Goal: Information Seeking & Learning: Learn about a topic

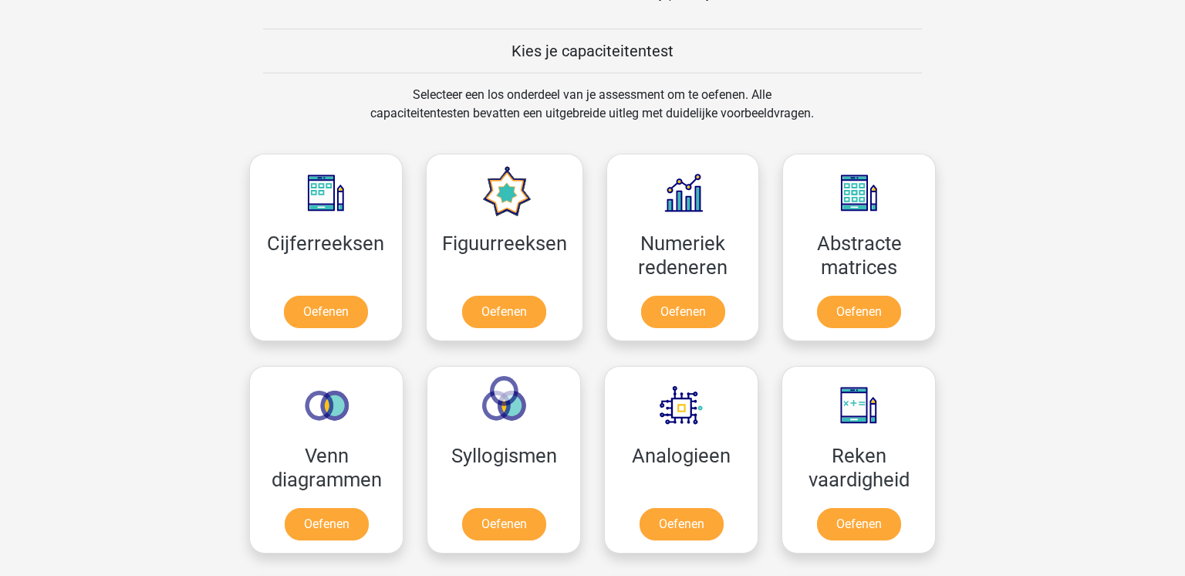
scroll to position [572, 0]
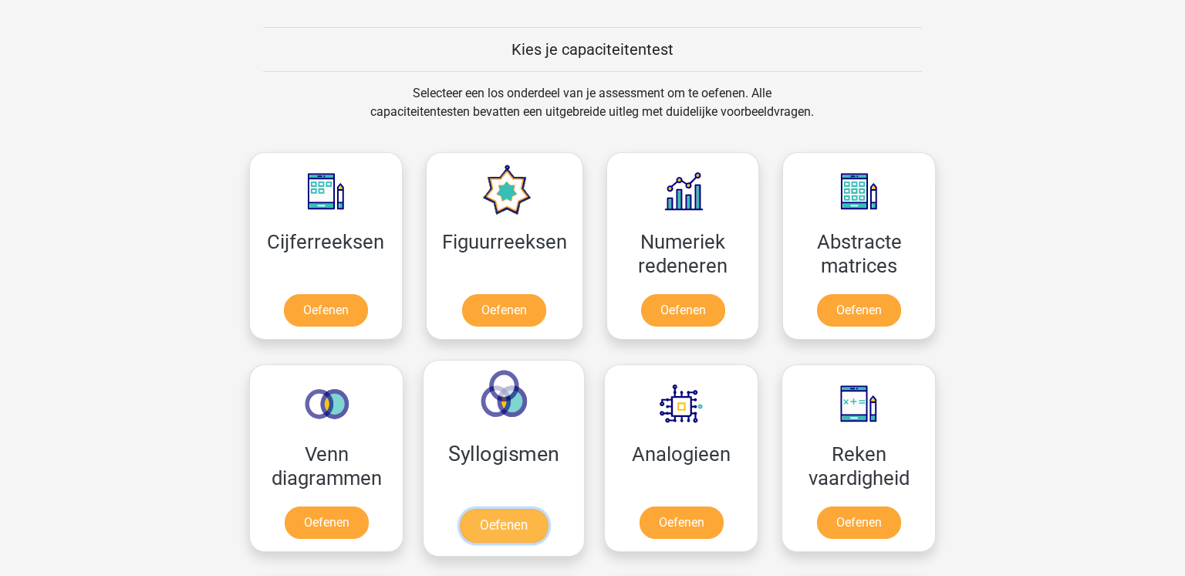
click at [523, 522] on link "Oefenen" at bounding box center [504, 525] width 88 height 34
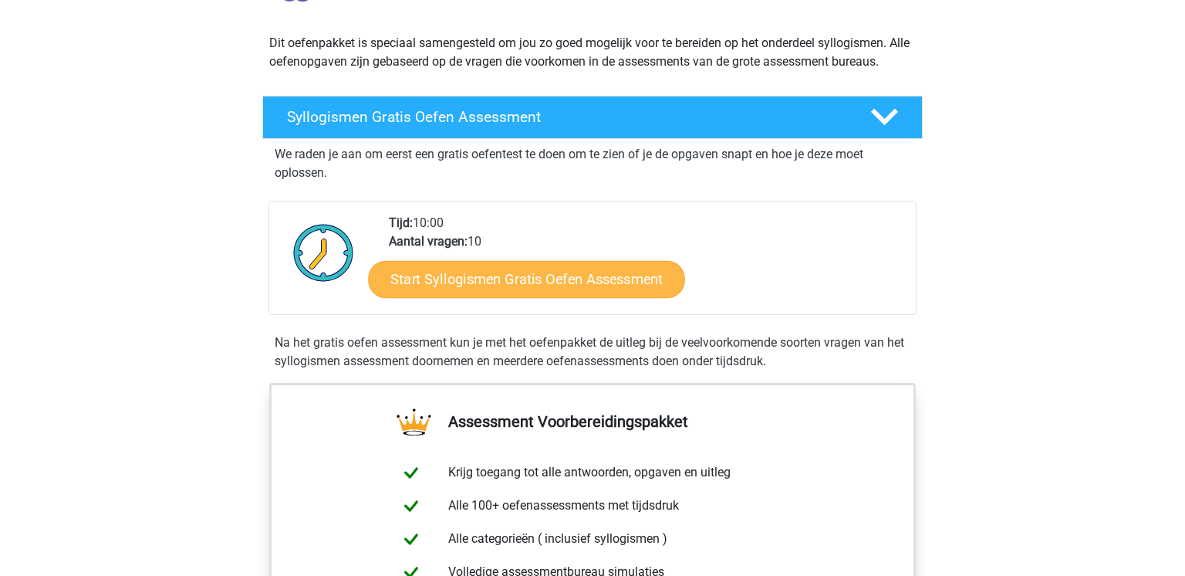
scroll to position [161, 0]
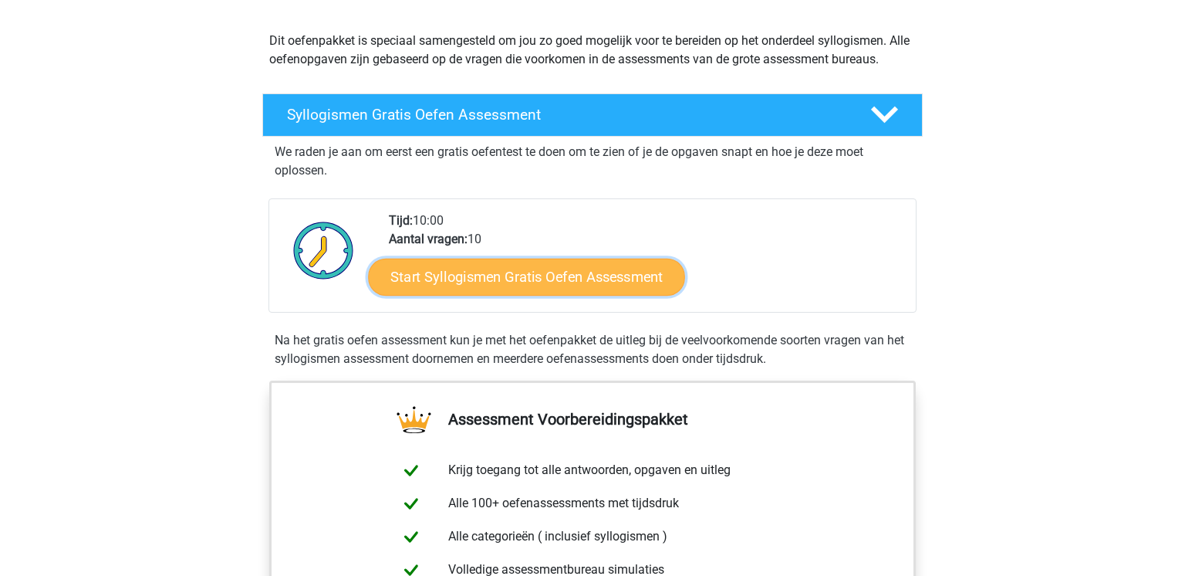
click at [571, 282] on link "Start Syllogismen Gratis Oefen Assessment" at bounding box center [527, 276] width 317 height 37
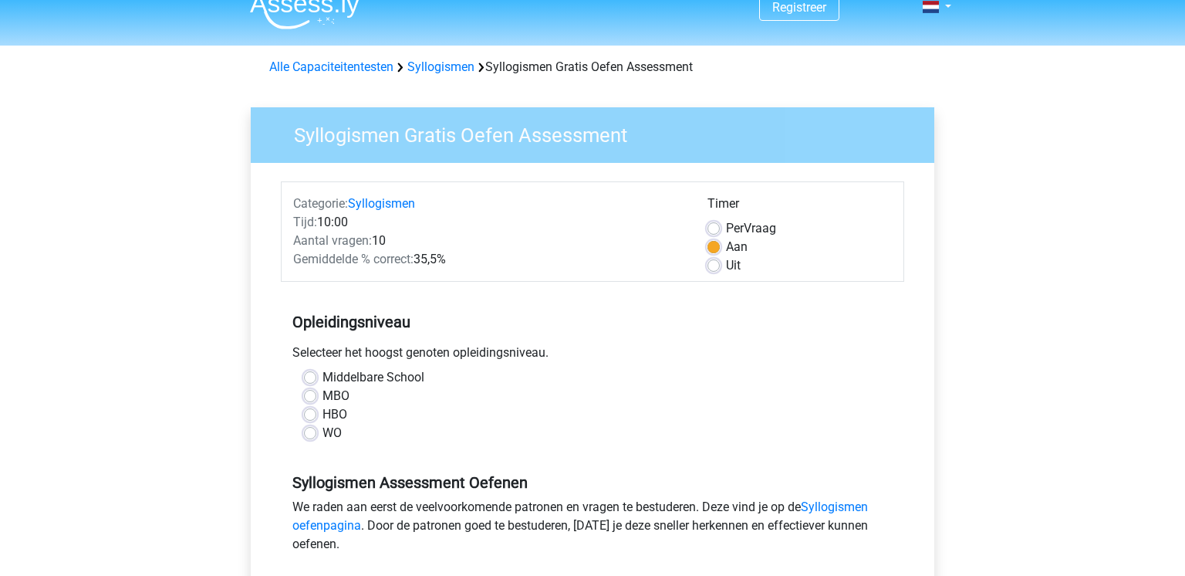
scroll to position [23, 0]
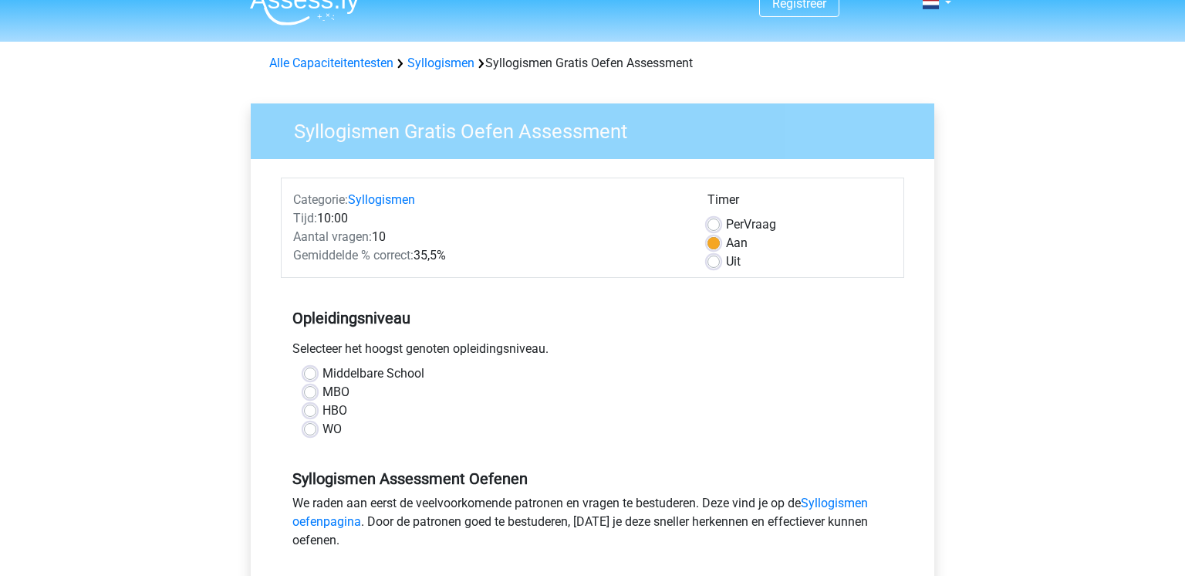
click at [319, 376] on div "Middelbare School" at bounding box center [592, 373] width 577 height 19
click at [322, 376] on label "Middelbare School" at bounding box center [373, 373] width 102 height 19
click at [309, 376] on input "Middelbare School" at bounding box center [310, 371] width 12 height 15
radio input "true"
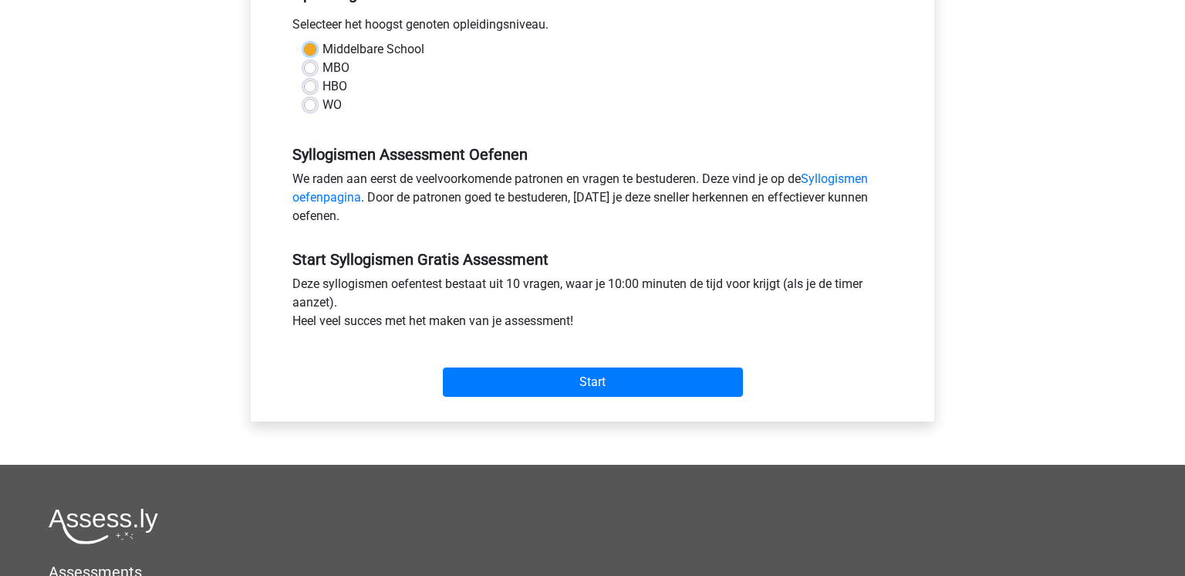
scroll to position [349, 0]
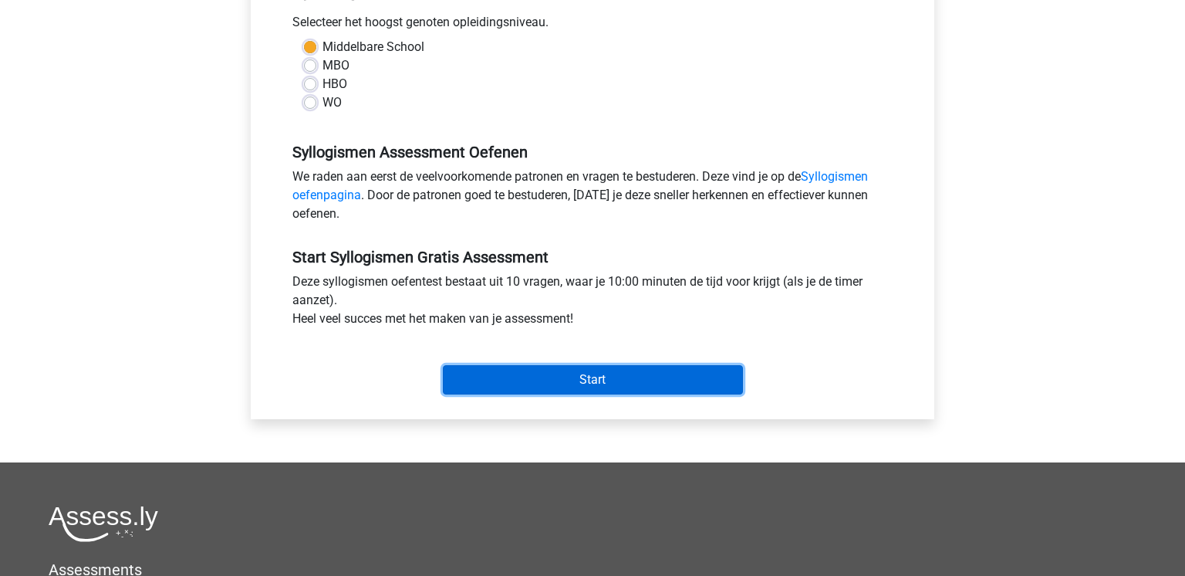
click at [646, 365] on input "Start" at bounding box center [593, 379] width 300 height 29
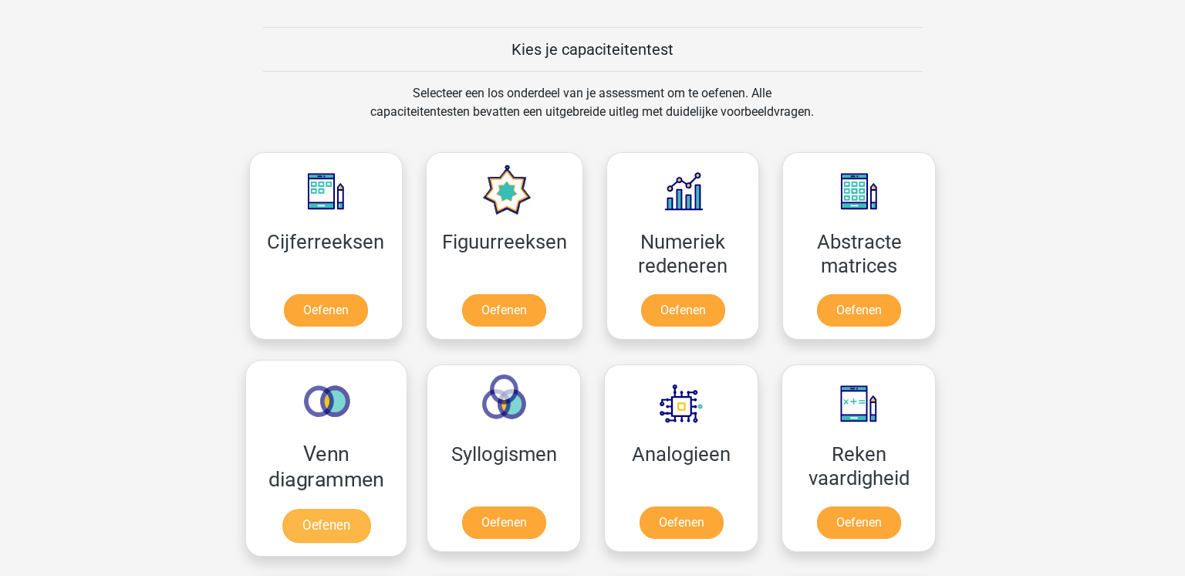
scroll to position [572, 0]
click at [360, 518] on link "Oefenen" at bounding box center [326, 525] width 88 height 34
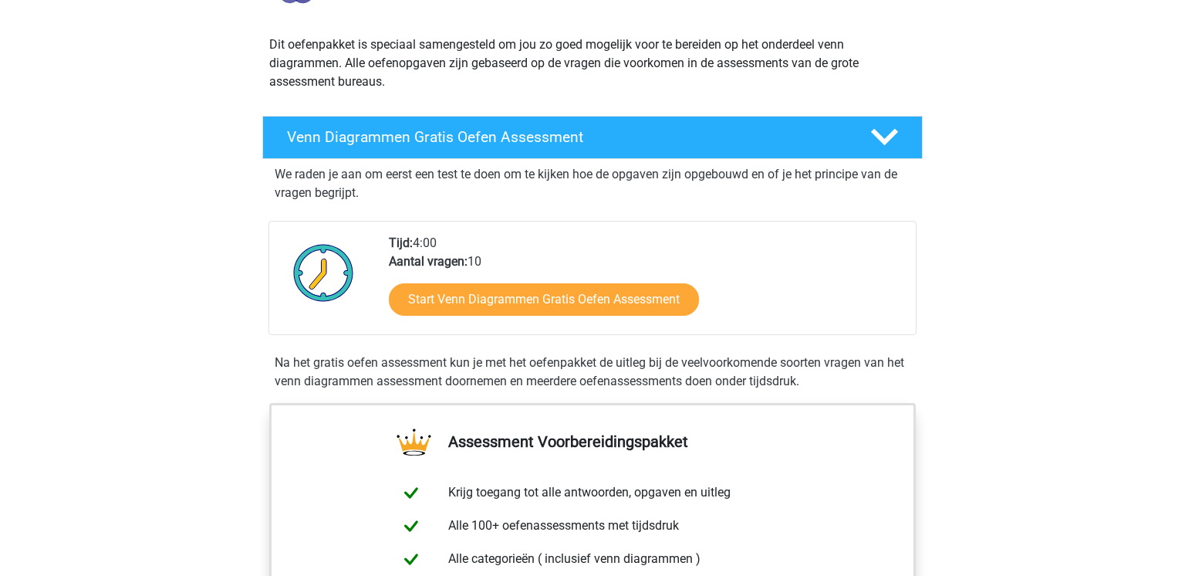
scroll to position [157, 0]
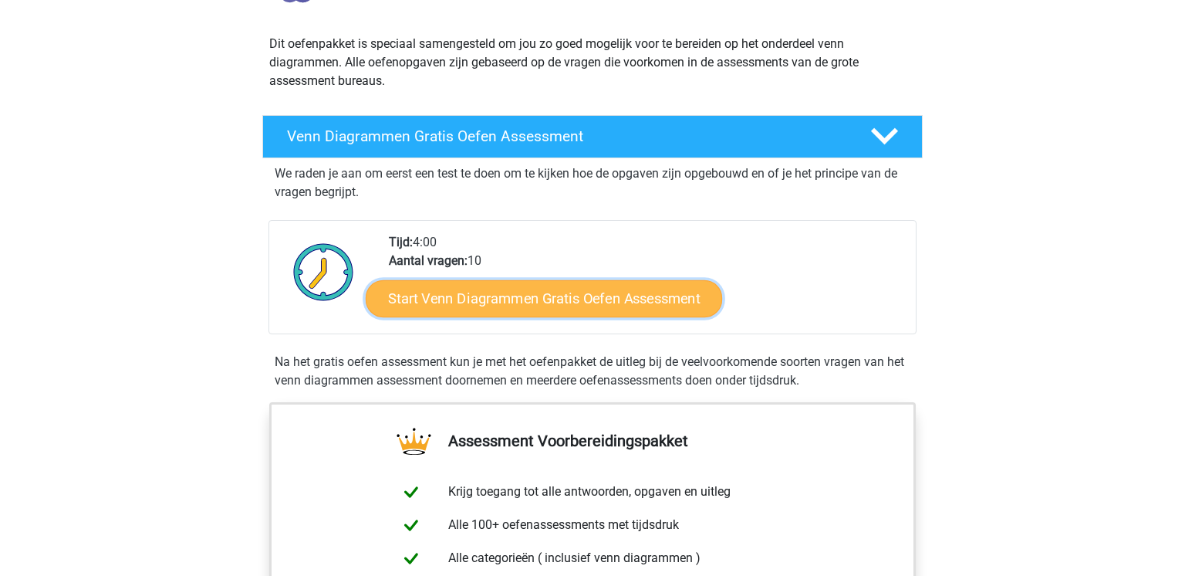
click at [558, 294] on link "Start Venn Diagrammen Gratis Oefen Assessment" at bounding box center [544, 298] width 356 height 37
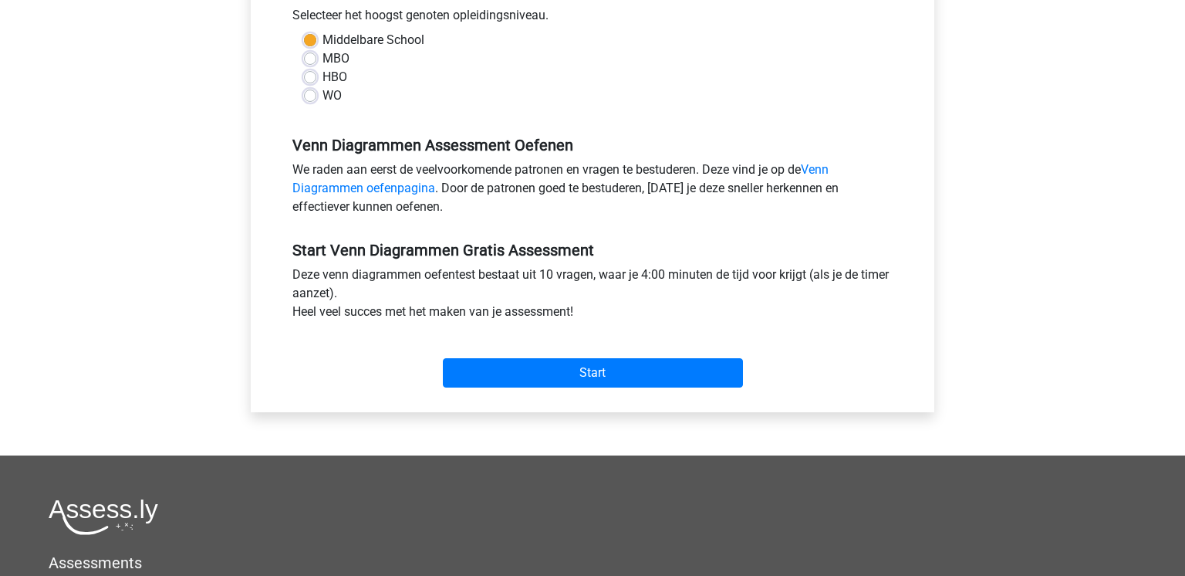
scroll to position [359, 0]
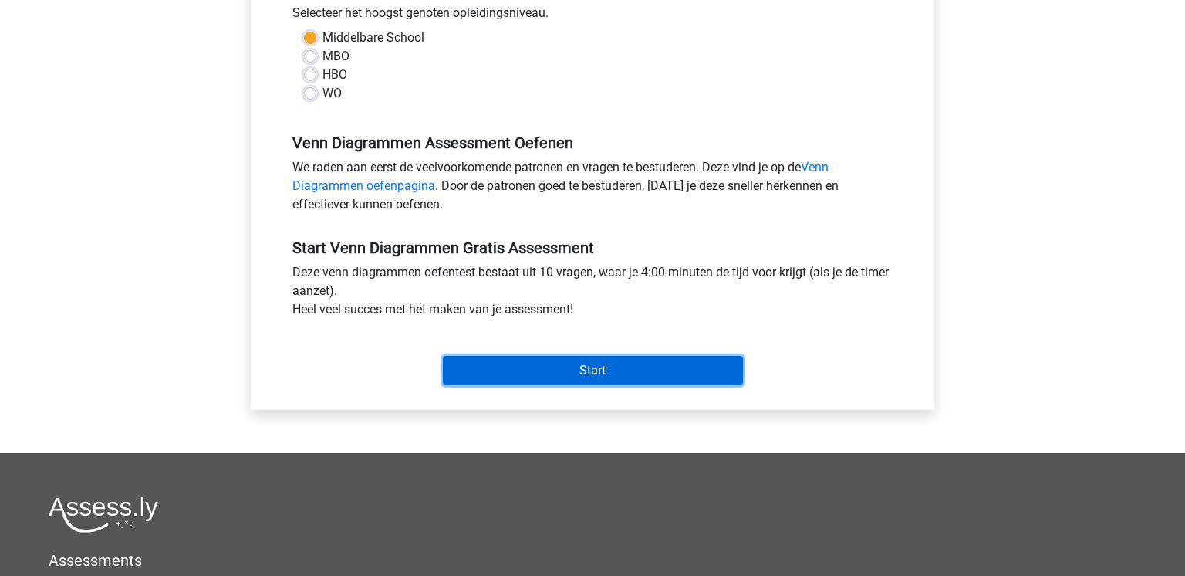
click at [532, 370] on input "Start" at bounding box center [593, 370] width 300 height 29
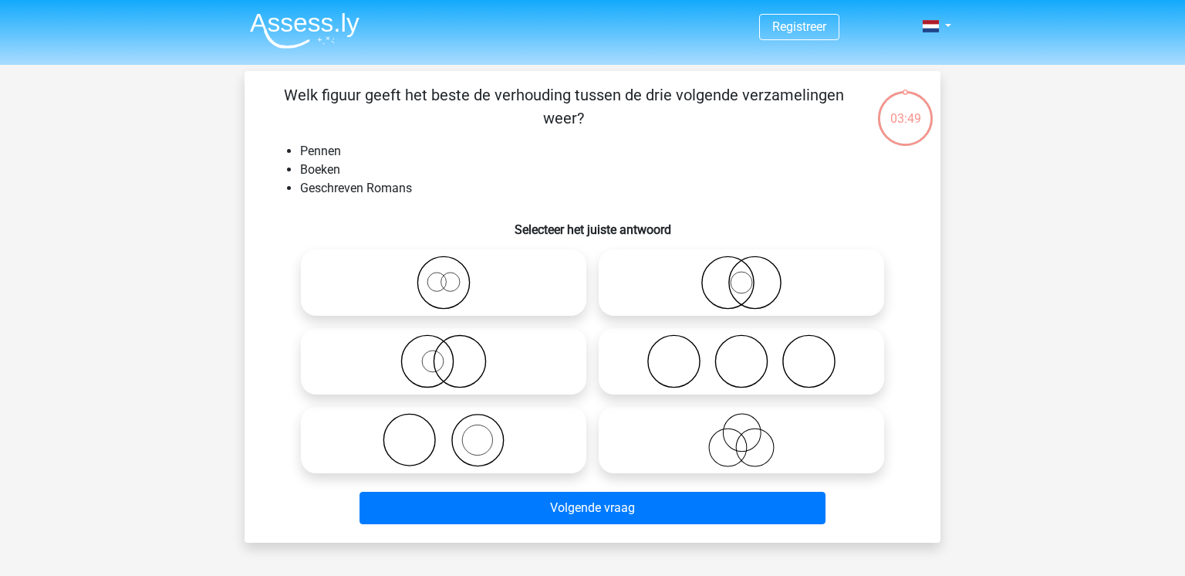
click at [485, 418] on icon at bounding box center [443, 440] width 273 height 54
click at [454, 422] on input "radio" at bounding box center [449, 427] width 10 height 10
radio input "true"
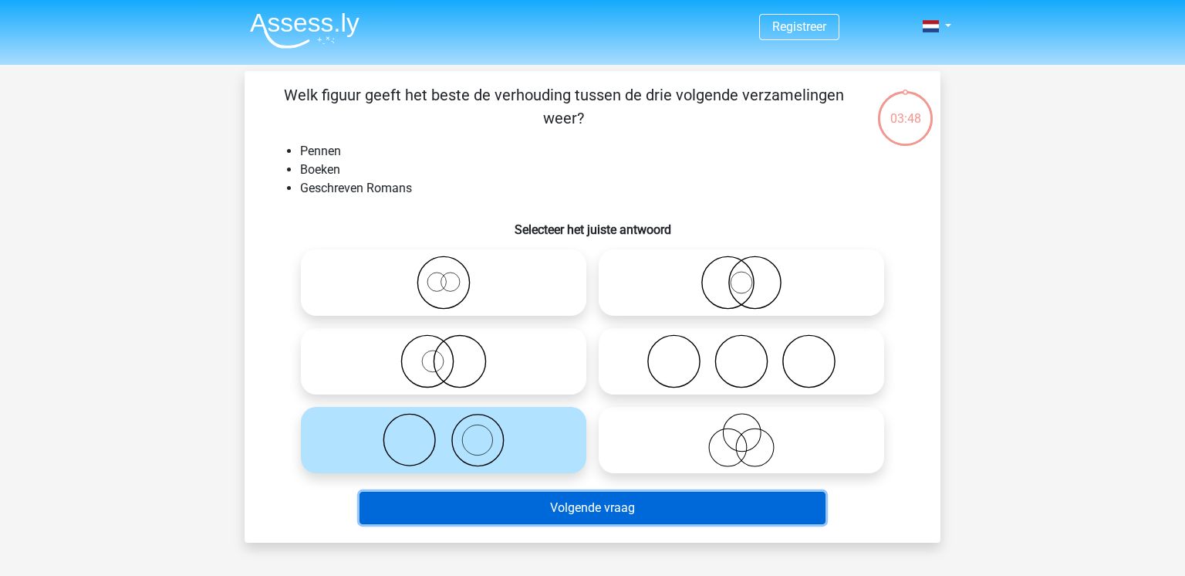
click at [588, 521] on button "Volgende vraag" at bounding box center [593, 507] width 467 height 32
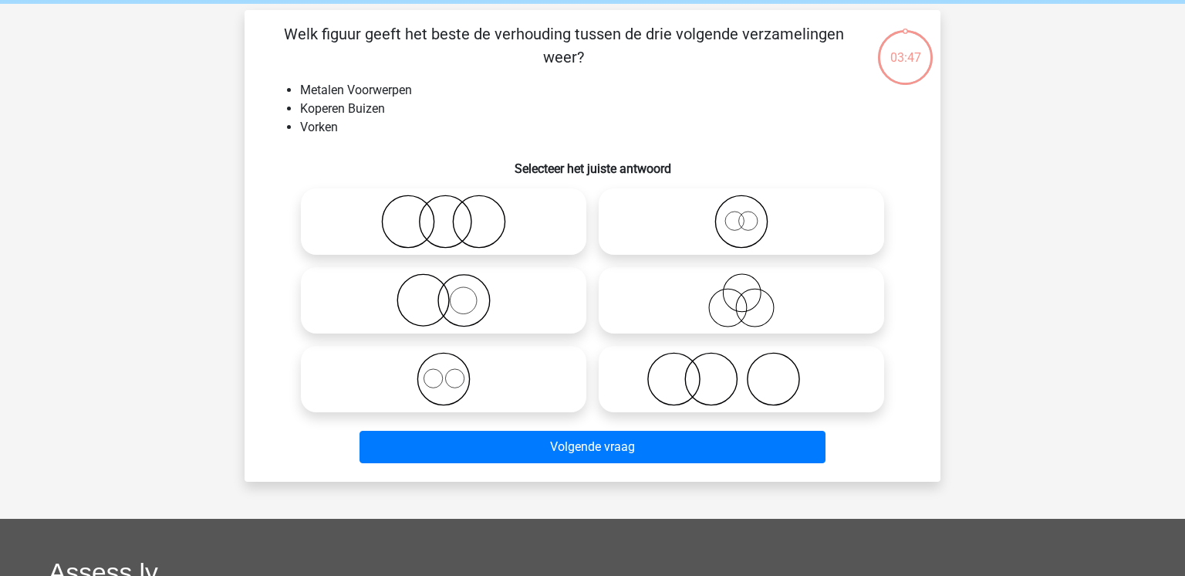
scroll to position [71, 0]
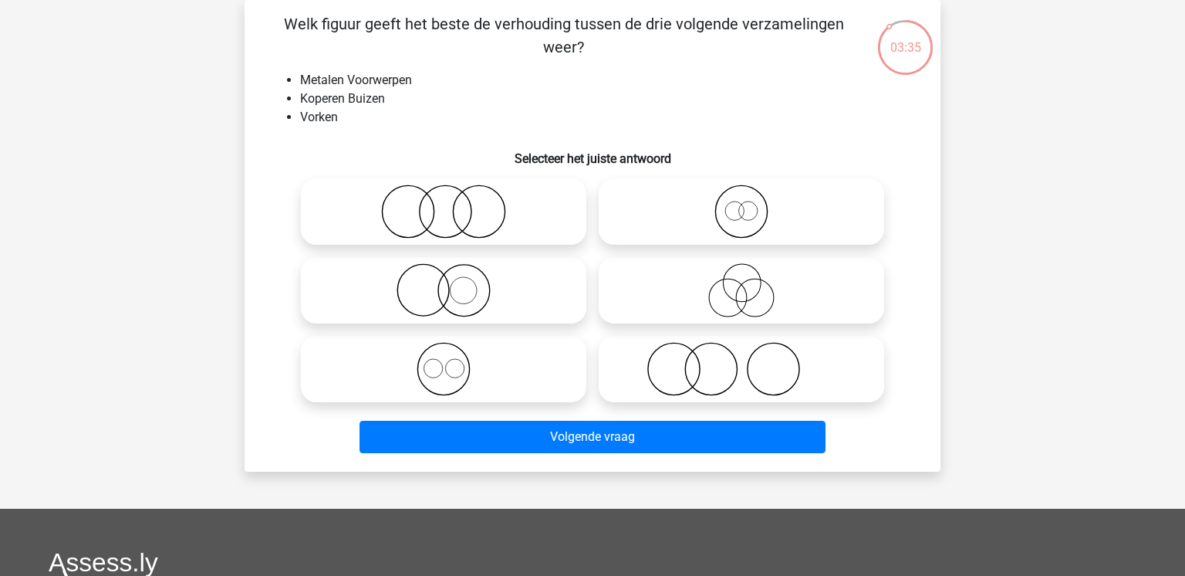
click at [491, 364] on icon at bounding box center [443, 369] width 273 height 54
click at [454, 361] on input "radio" at bounding box center [449, 356] width 10 height 10
radio input "true"
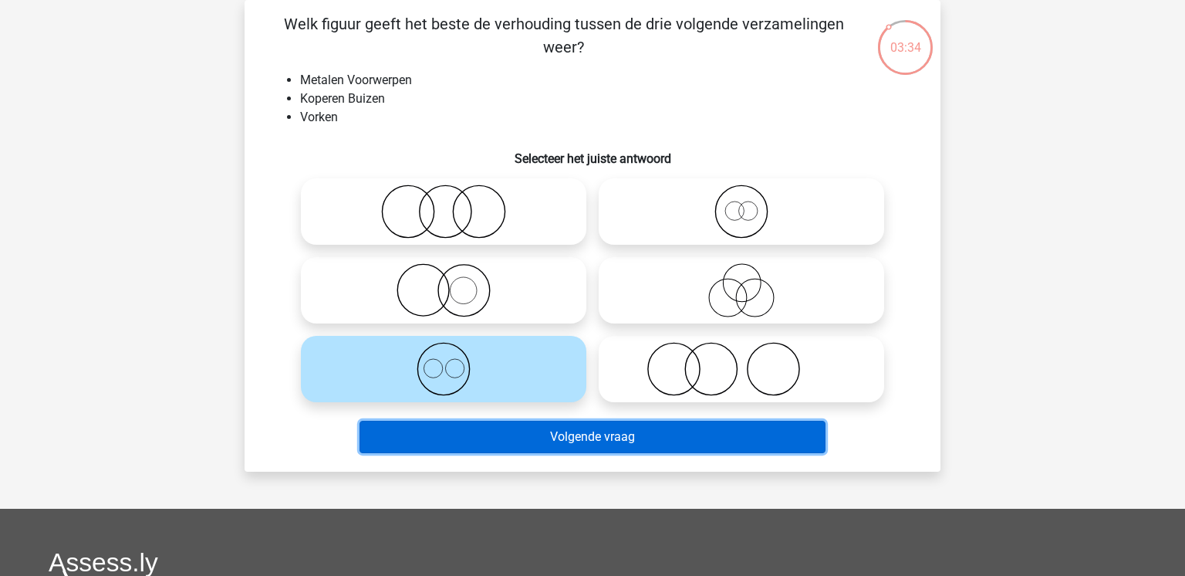
click at [551, 444] on button "Volgende vraag" at bounding box center [593, 436] width 467 height 32
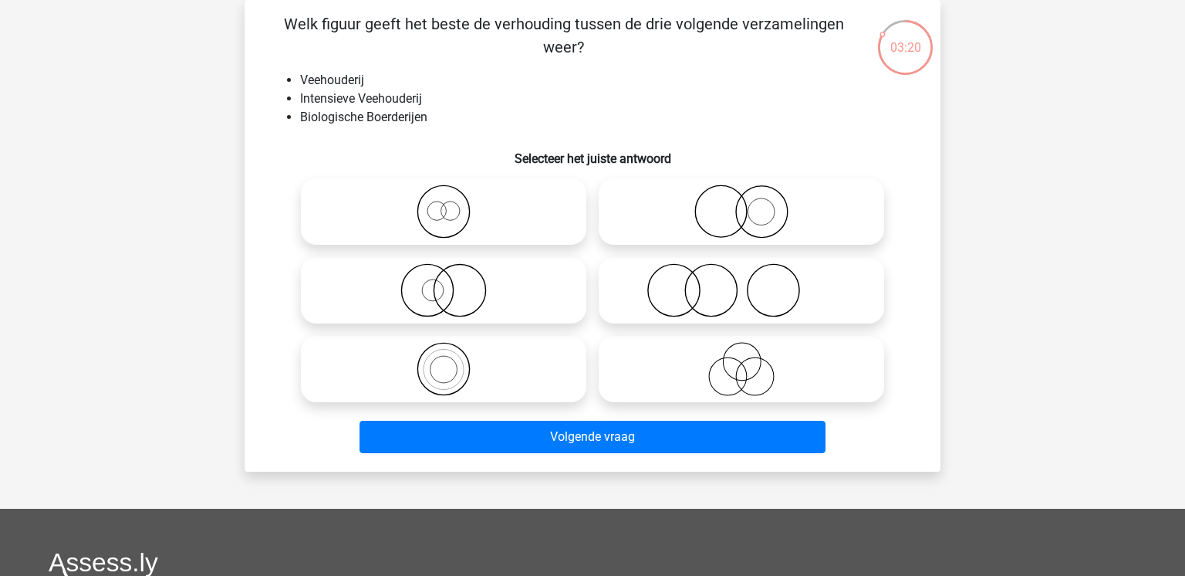
click at [755, 221] on icon at bounding box center [741, 211] width 273 height 54
click at [751, 204] on input "radio" at bounding box center [746, 199] width 10 height 10
radio input "true"
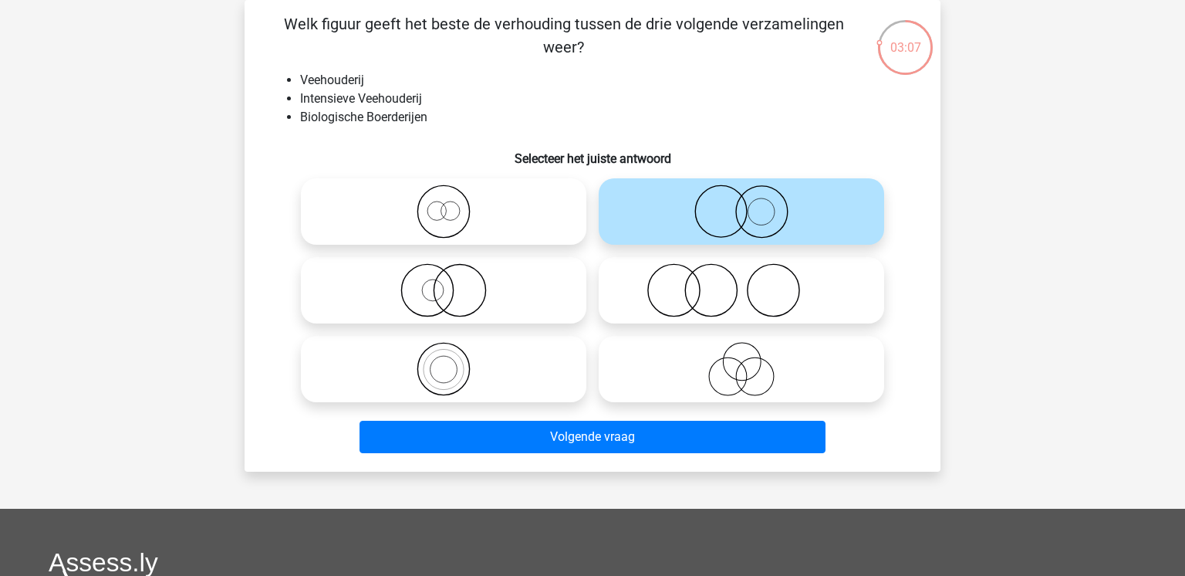
click at [491, 304] on icon at bounding box center [443, 290] width 273 height 54
click at [454, 282] on input "radio" at bounding box center [449, 277] width 10 height 10
radio input "true"
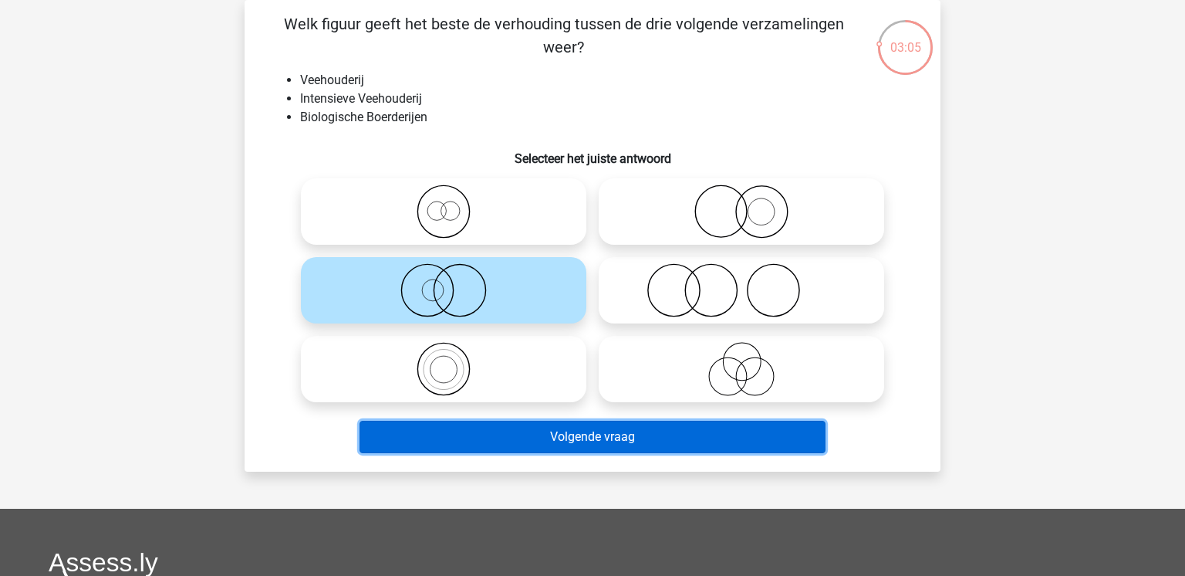
click at [649, 441] on button "Volgende vraag" at bounding box center [593, 436] width 467 height 32
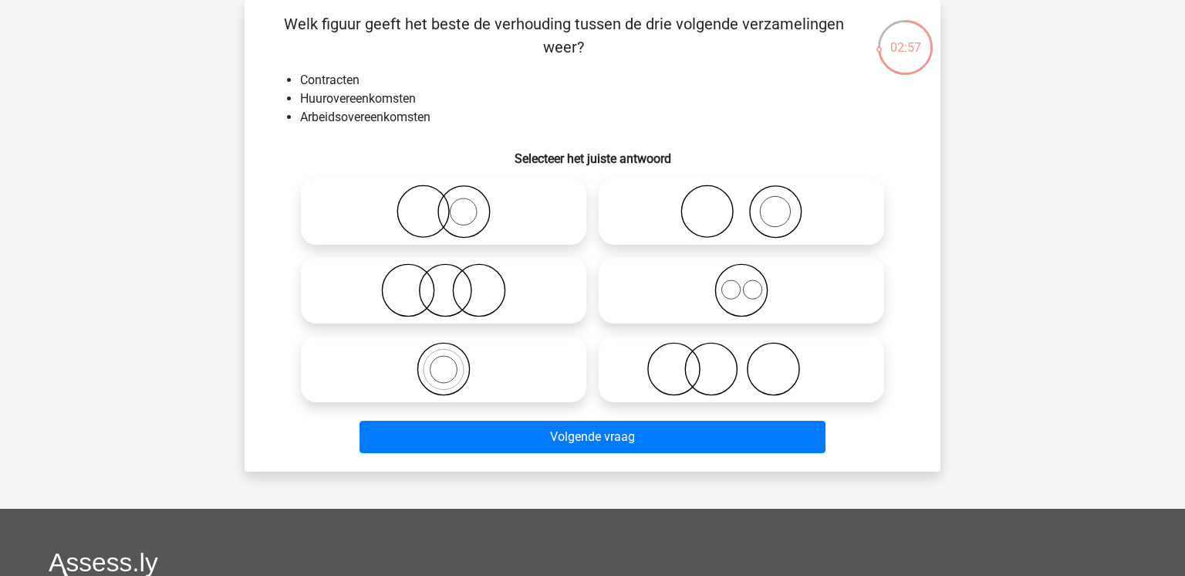
click at [804, 306] on icon at bounding box center [741, 290] width 273 height 54
click at [751, 282] on input "radio" at bounding box center [746, 277] width 10 height 10
radio input "true"
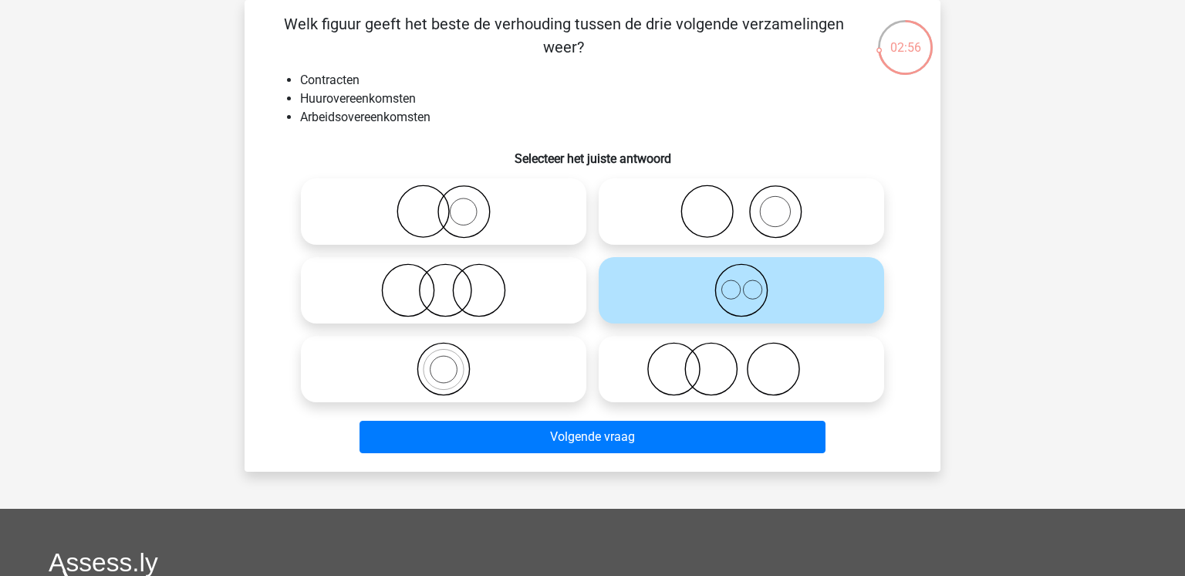
click at [755, 453] on div "Volgende vraag" at bounding box center [593, 439] width 596 height 39
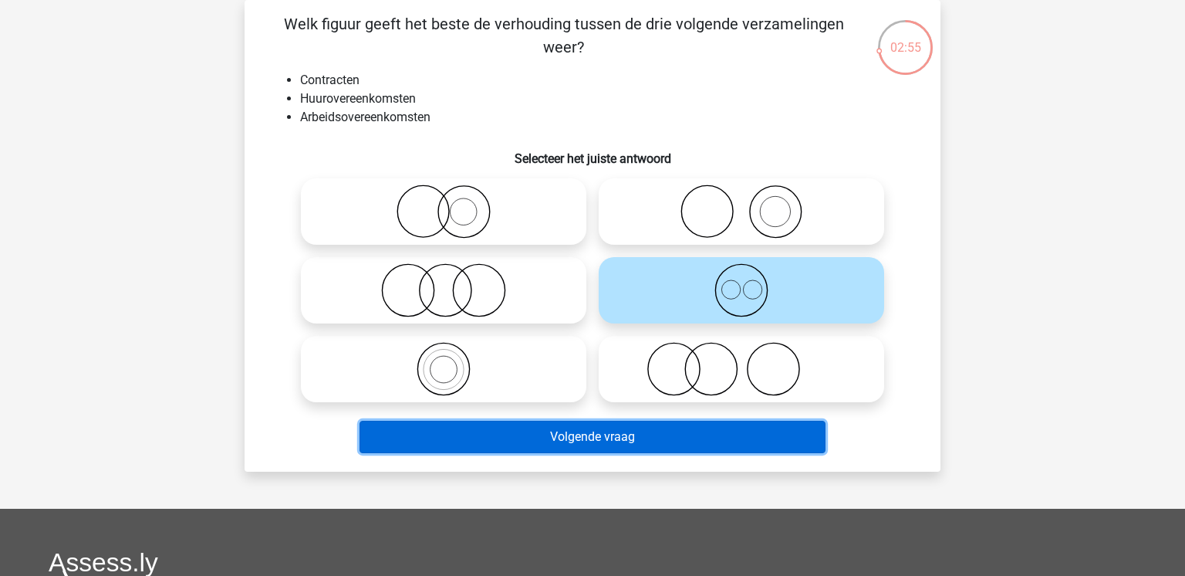
click at [746, 439] on button "Volgende vraag" at bounding box center [593, 436] width 467 height 32
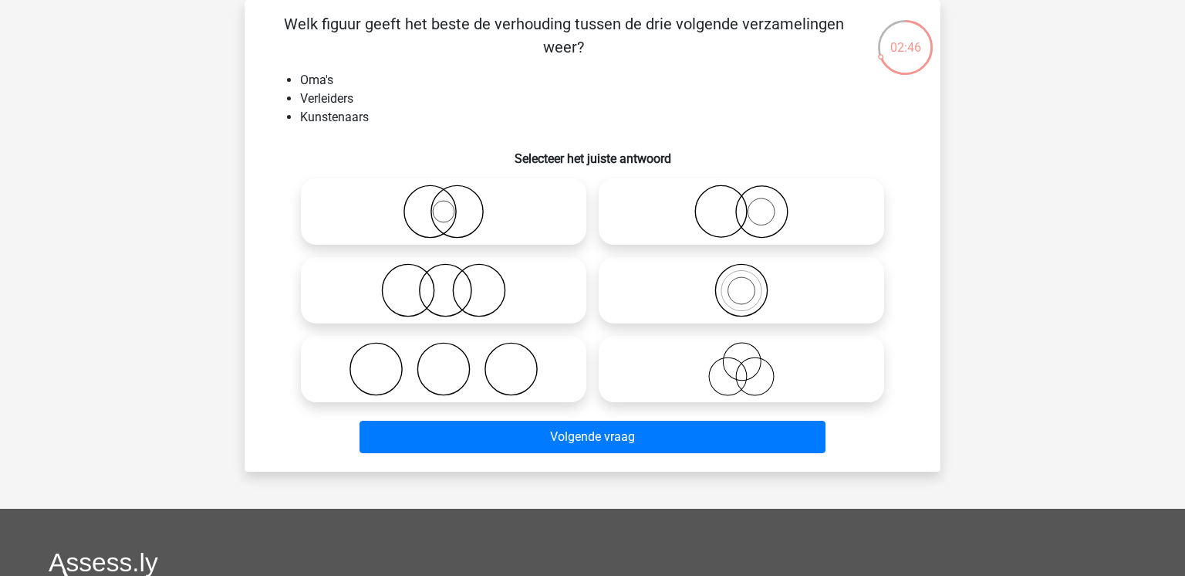
click at [671, 362] on icon at bounding box center [741, 369] width 273 height 54
click at [741, 361] on input "radio" at bounding box center [746, 356] width 10 height 10
radio input "true"
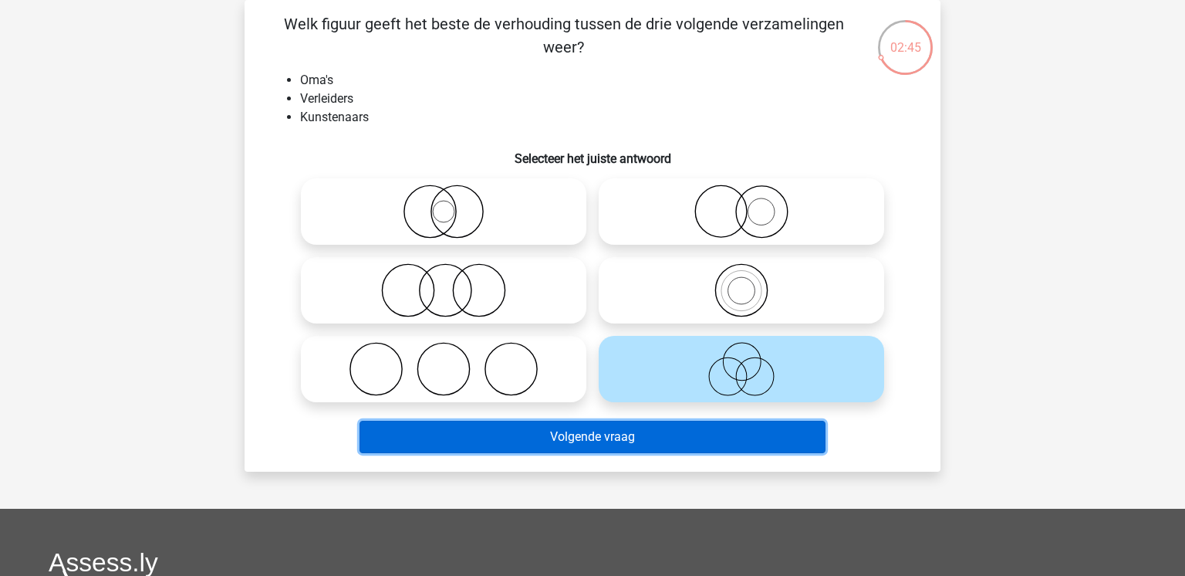
click at [671, 434] on button "Volgende vraag" at bounding box center [593, 436] width 467 height 32
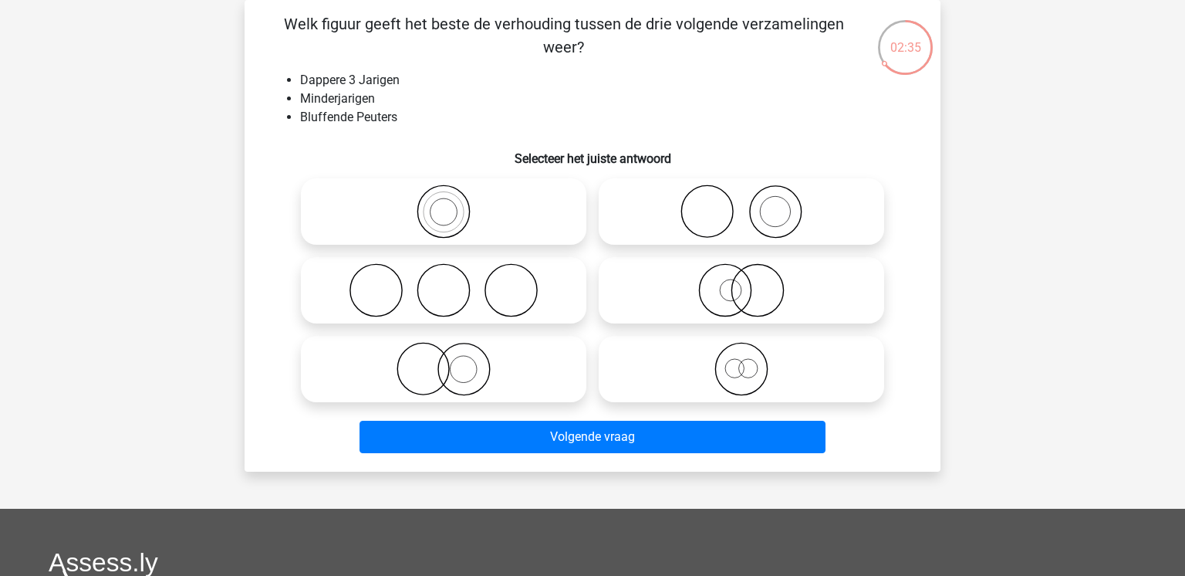
click at [811, 366] on icon at bounding box center [741, 369] width 273 height 54
click at [751, 361] on input "radio" at bounding box center [746, 356] width 10 height 10
radio input "true"
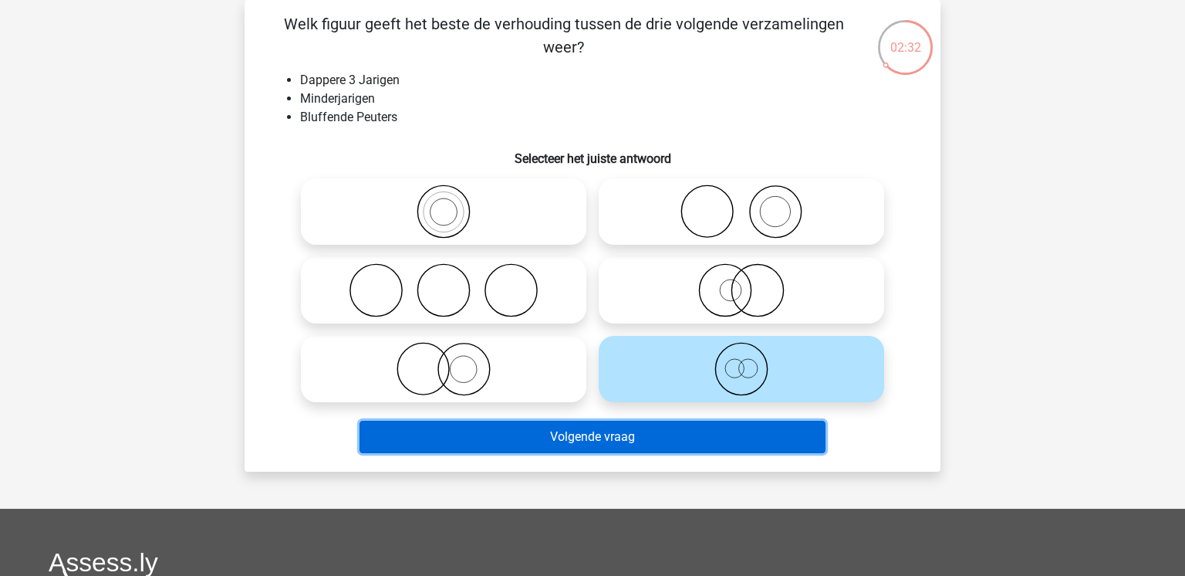
click at [761, 428] on button "Volgende vraag" at bounding box center [593, 436] width 467 height 32
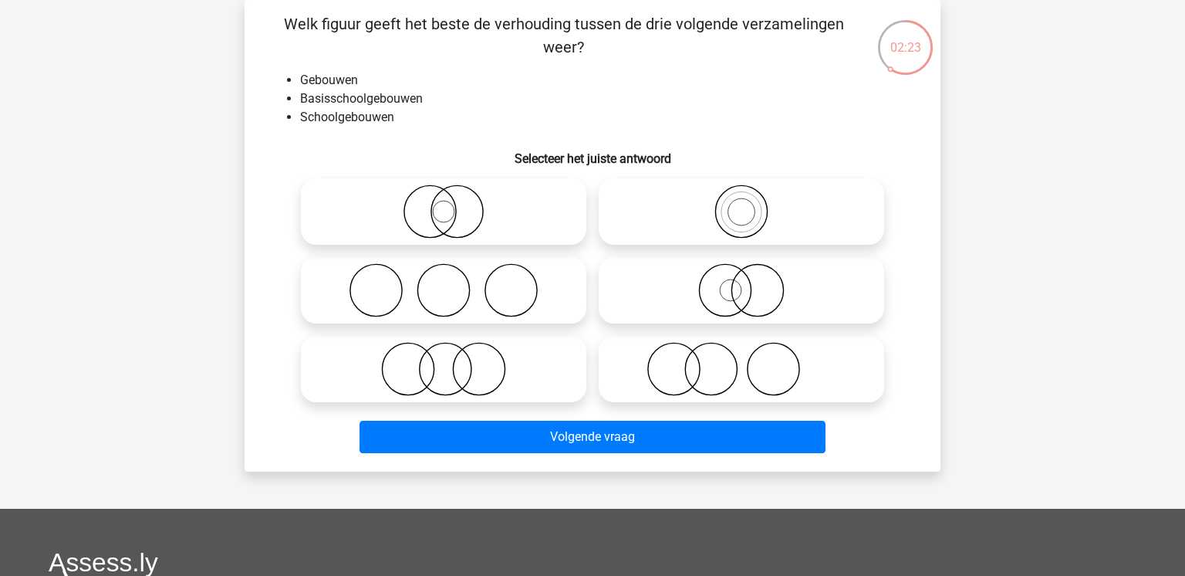
click at [726, 238] on icon at bounding box center [741, 211] width 273 height 54
click at [741, 204] on input "radio" at bounding box center [746, 199] width 10 height 10
radio input "true"
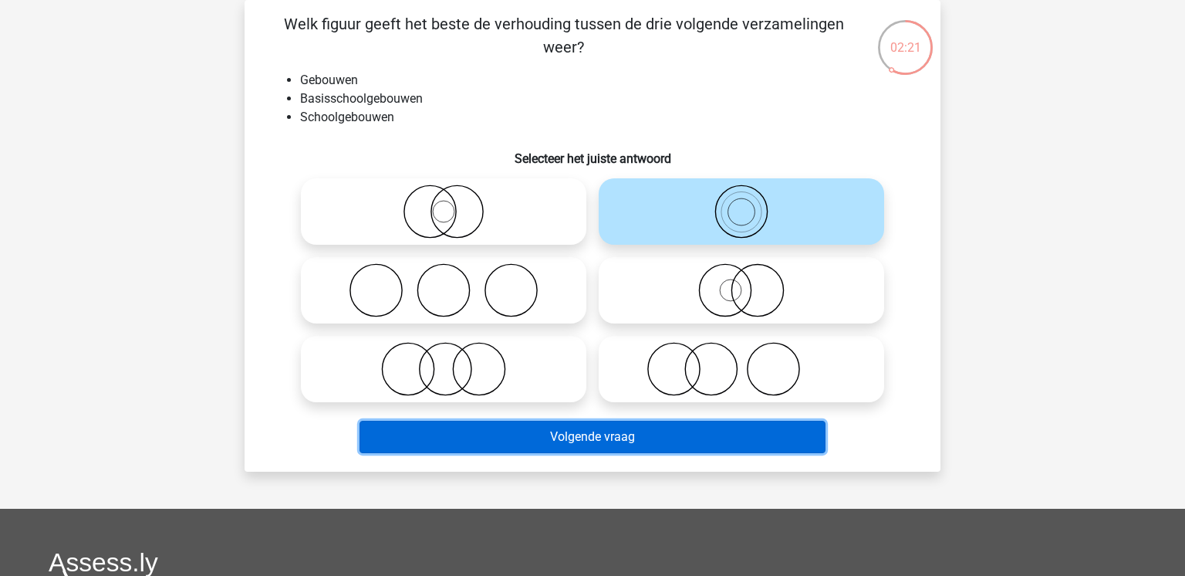
click at [677, 427] on button "Volgende vraag" at bounding box center [593, 436] width 467 height 32
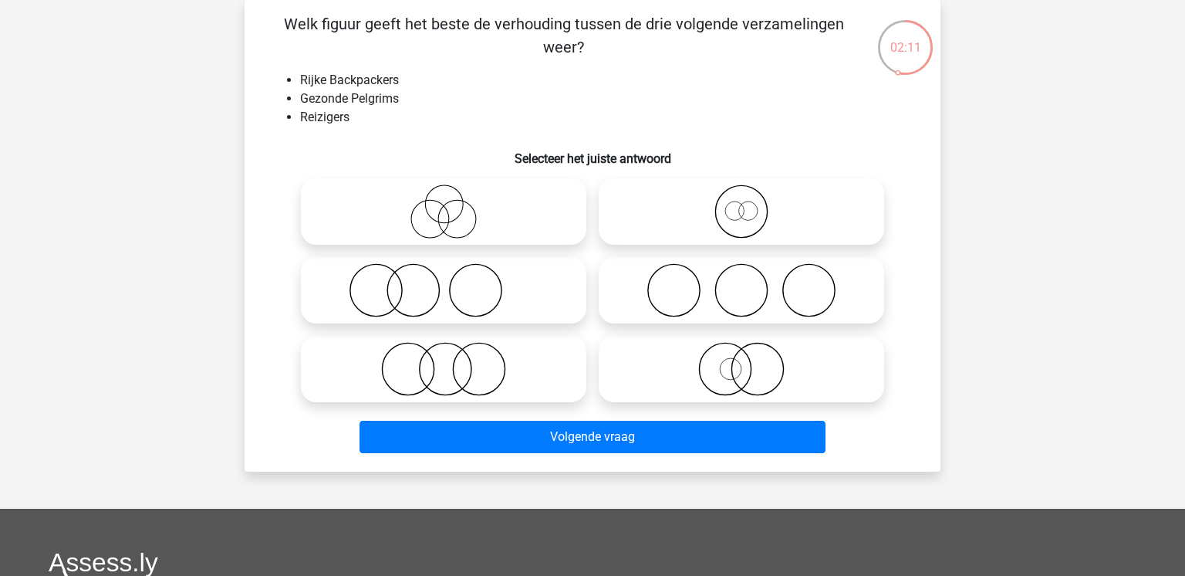
click at [807, 217] on icon at bounding box center [741, 211] width 273 height 54
click at [751, 204] on input "radio" at bounding box center [746, 199] width 10 height 10
radio input "true"
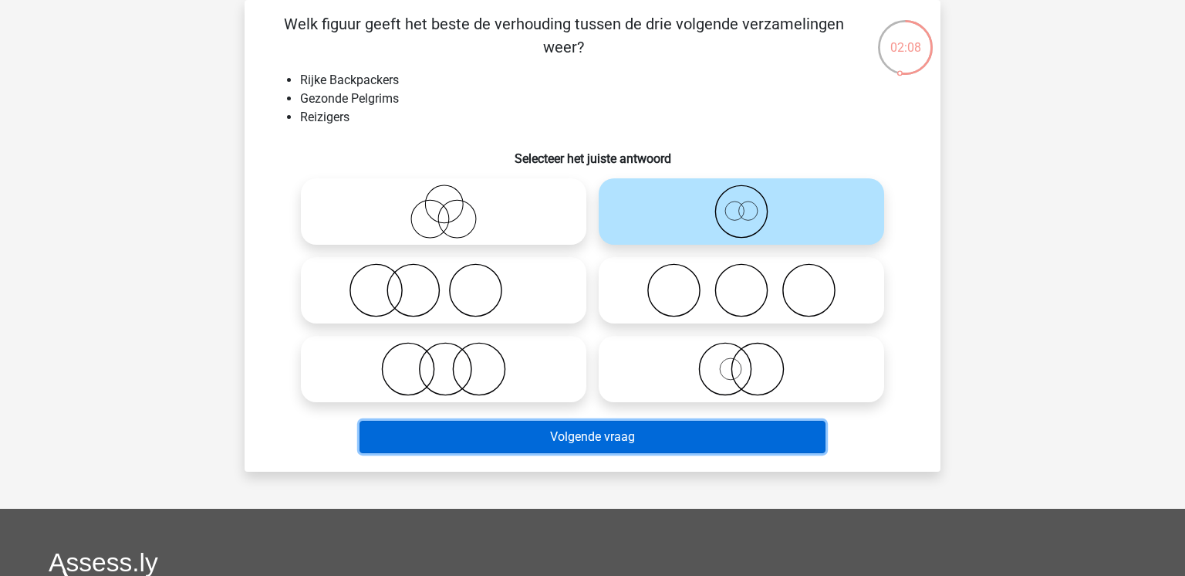
click at [692, 441] on button "Volgende vraag" at bounding box center [593, 436] width 467 height 32
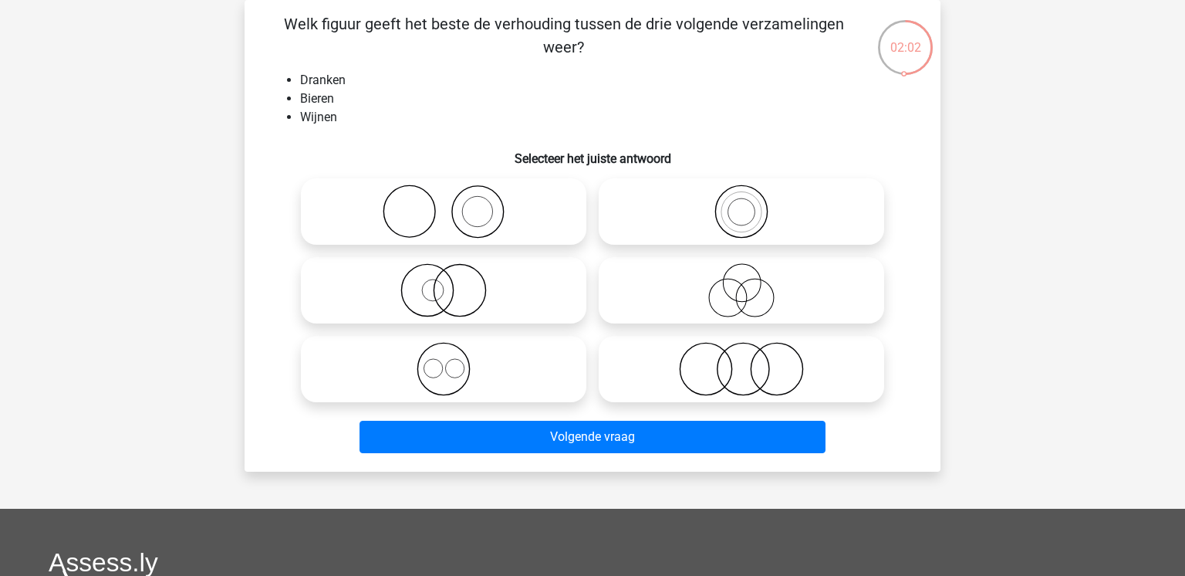
click at [537, 341] on label at bounding box center [443, 369] width 285 height 66
click at [454, 351] on input "radio" at bounding box center [449, 356] width 10 height 10
radio input "true"
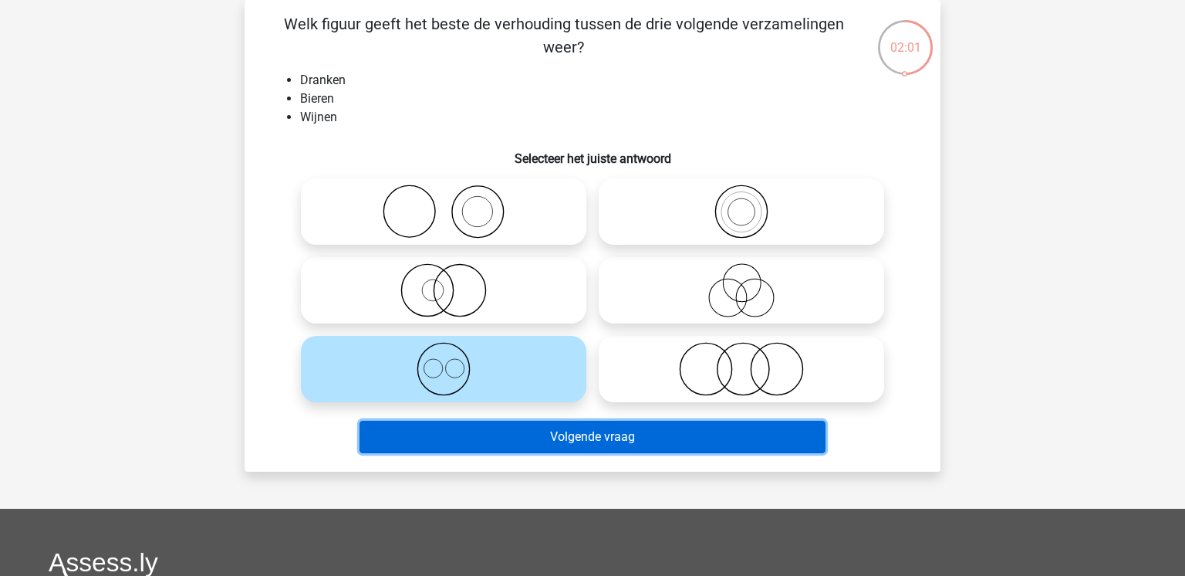
click at [586, 430] on button "Volgende vraag" at bounding box center [593, 436] width 467 height 32
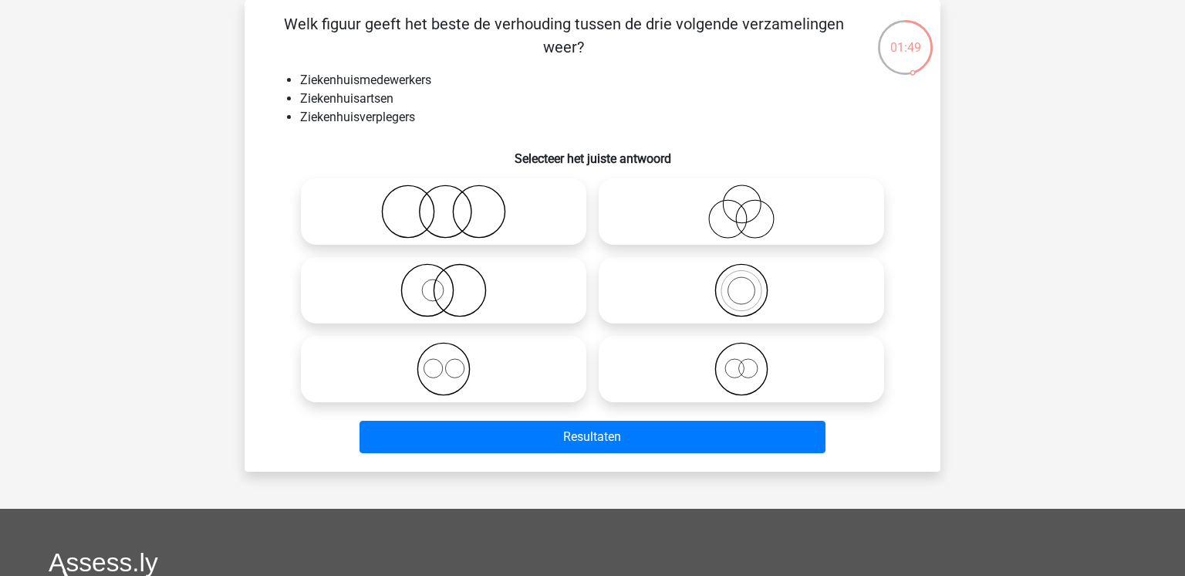
click at [469, 386] on icon at bounding box center [443, 369] width 273 height 54
click at [454, 361] on input "radio" at bounding box center [449, 356] width 10 height 10
radio input "true"
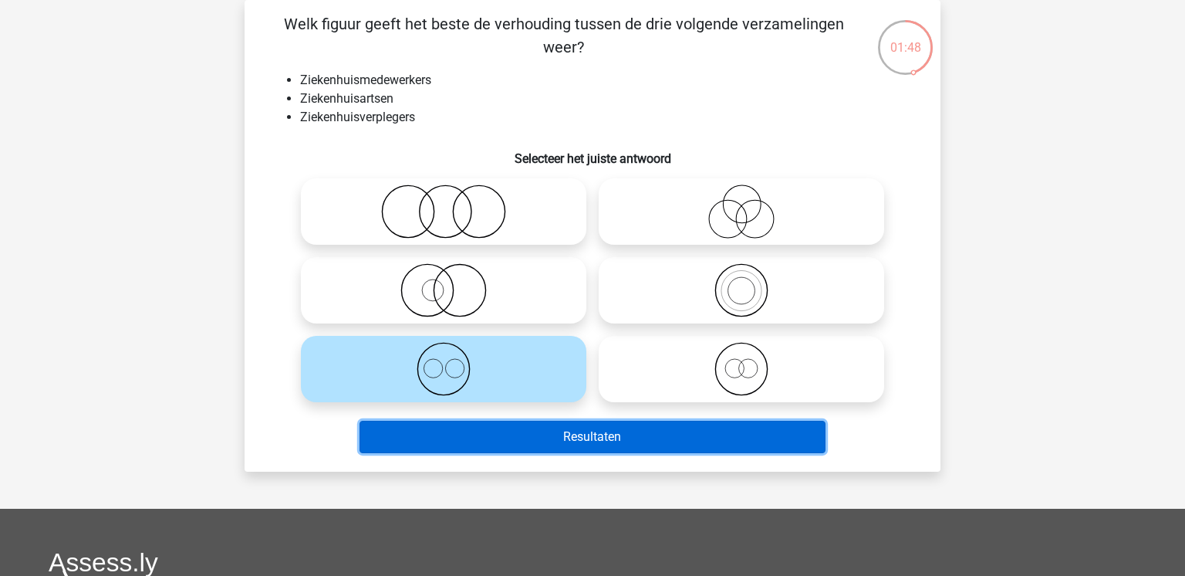
click at [517, 440] on button "Resultaten" at bounding box center [593, 436] width 467 height 32
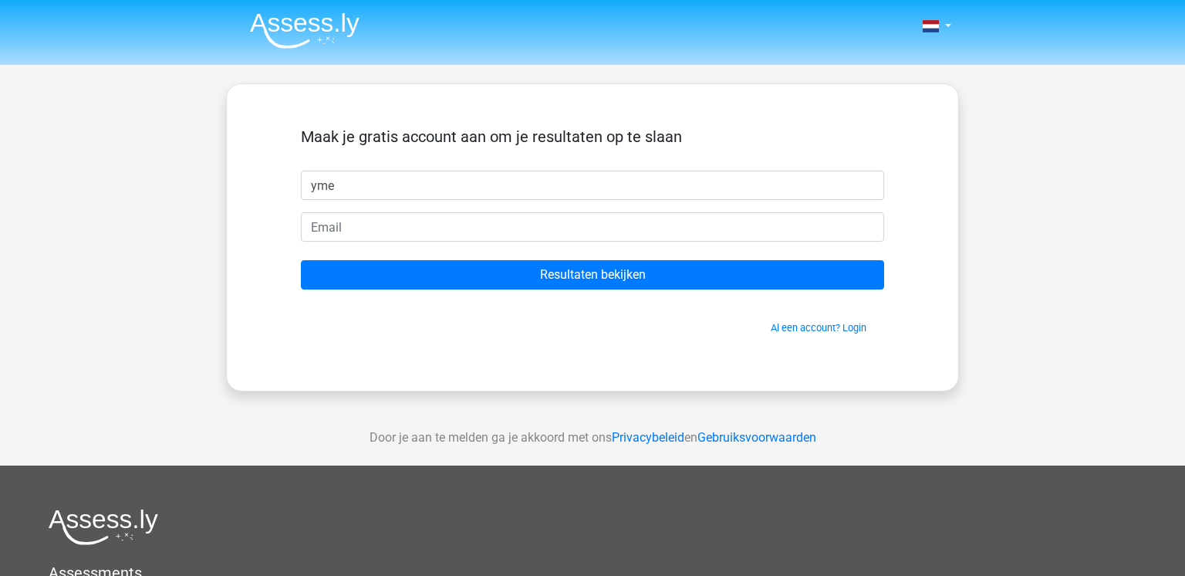
type input "yme"
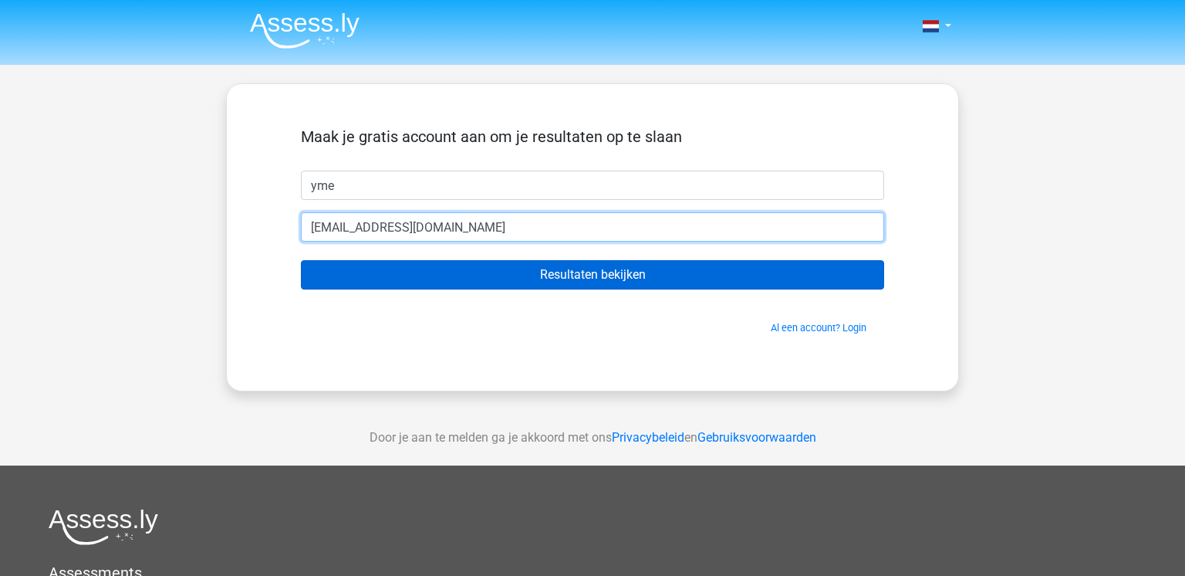
type input "[EMAIL_ADDRESS][DOMAIN_NAME]"
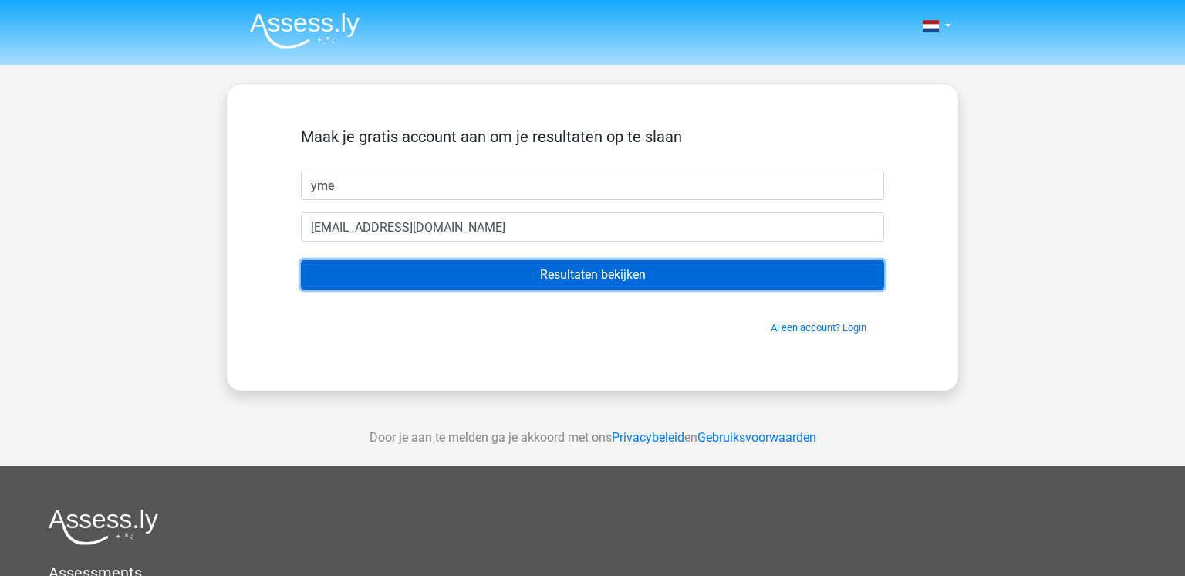
click at [569, 287] on input "Resultaten bekijken" at bounding box center [592, 274] width 583 height 29
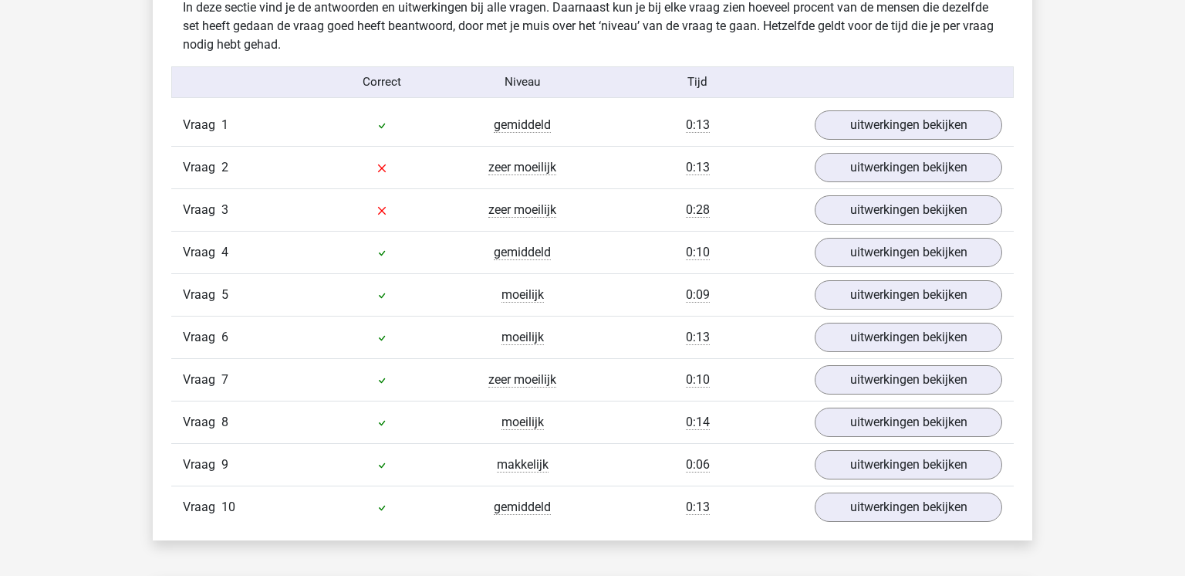
scroll to position [1225, 0]
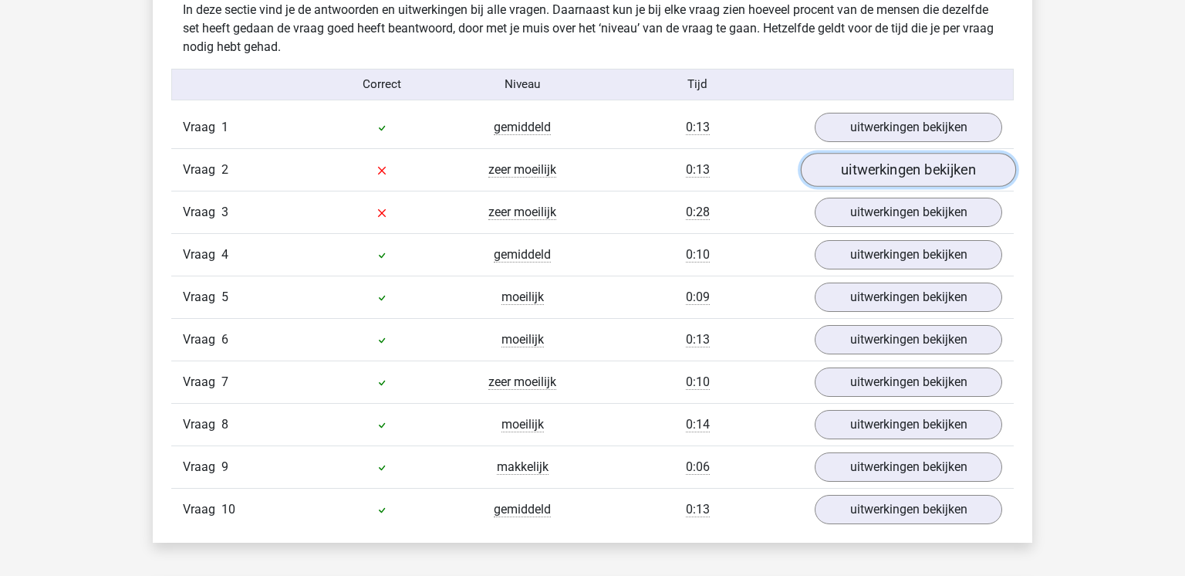
click at [859, 167] on link "uitwerkingen bekijken" at bounding box center [908, 170] width 215 height 34
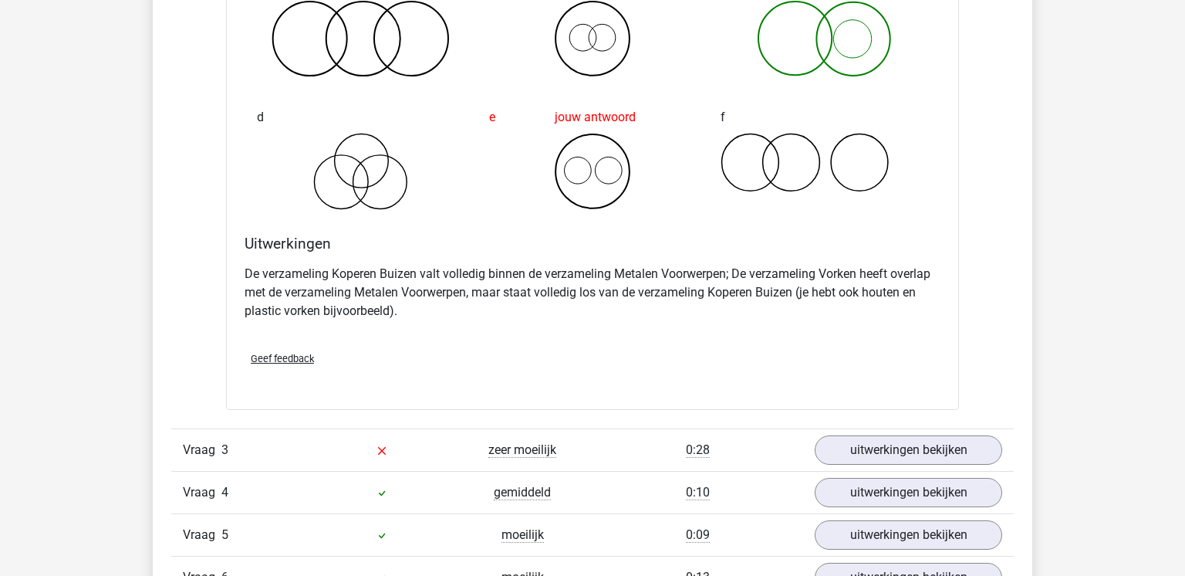
scroll to position [1616, 0]
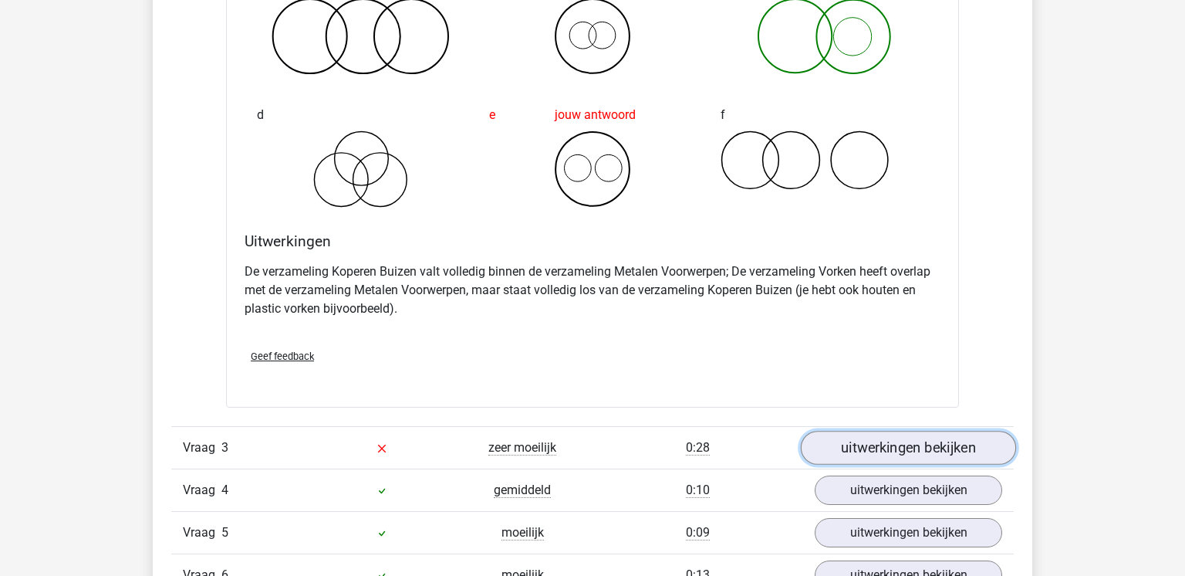
click at [904, 444] on link "uitwerkingen bekijken" at bounding box center [908, 448] width 215 height 34
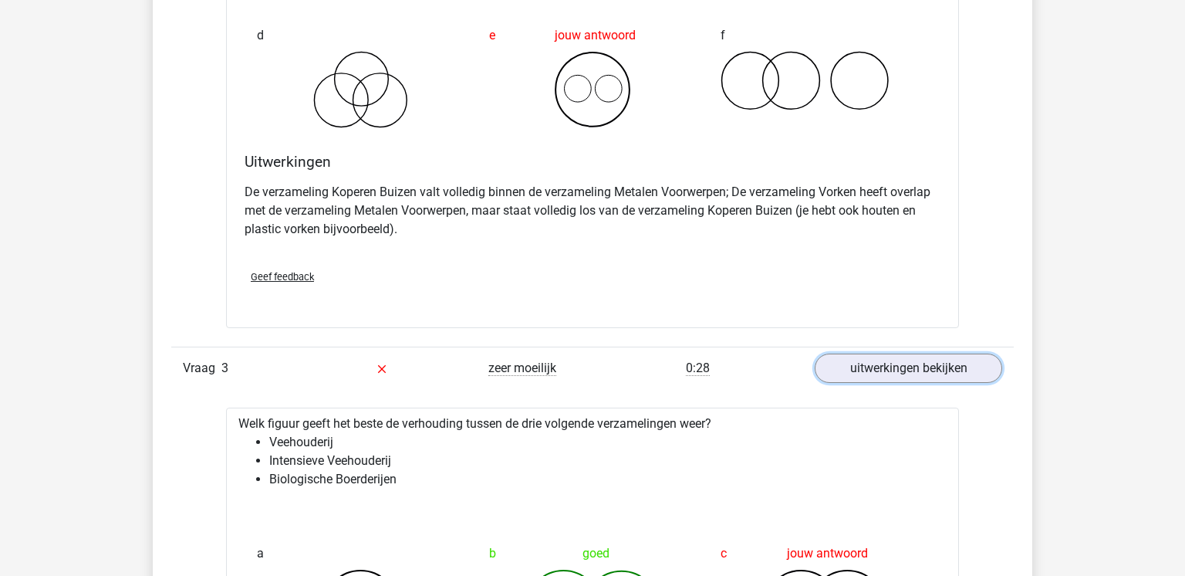
scroll to position [1703, 0]
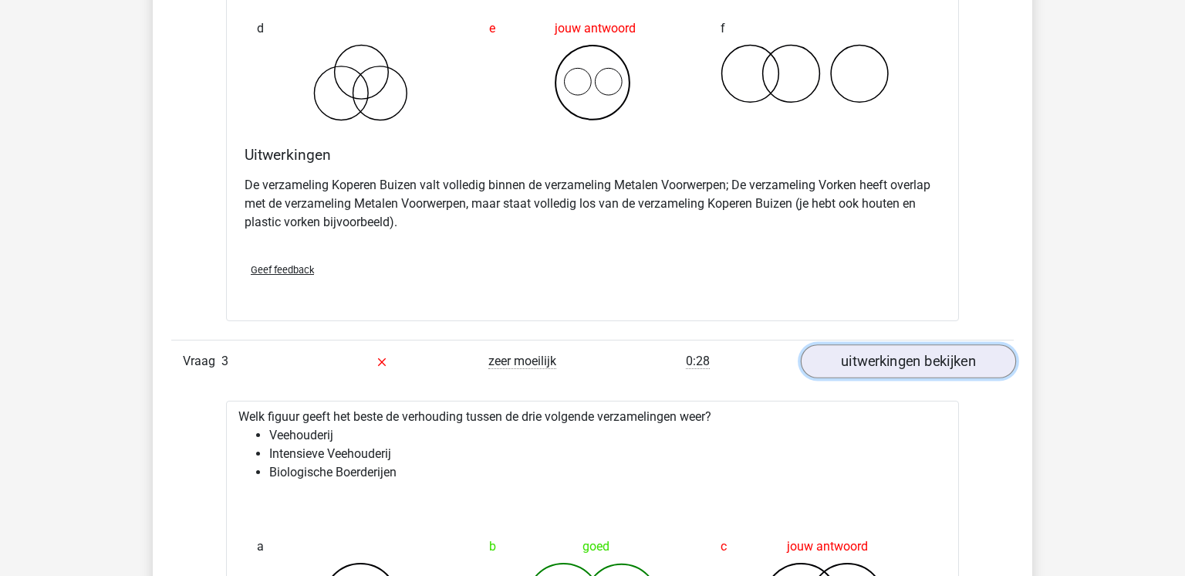
click at [859, 363] on link "uitwerkingen bekijken" at bounding box center [908, 361] width 215 height 34
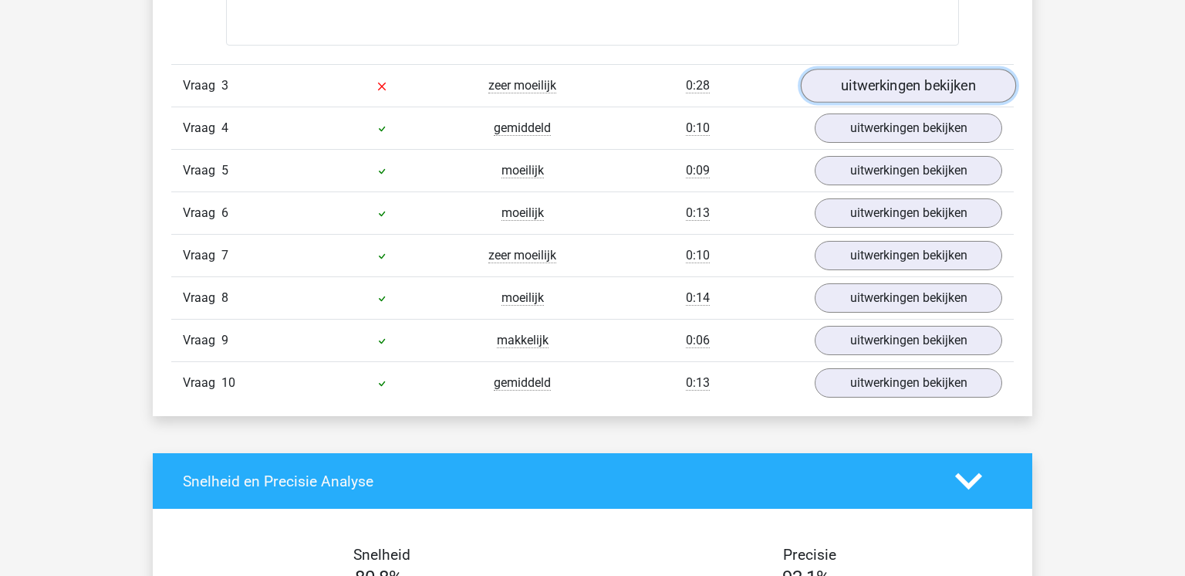
scroll to position [1980, 0]
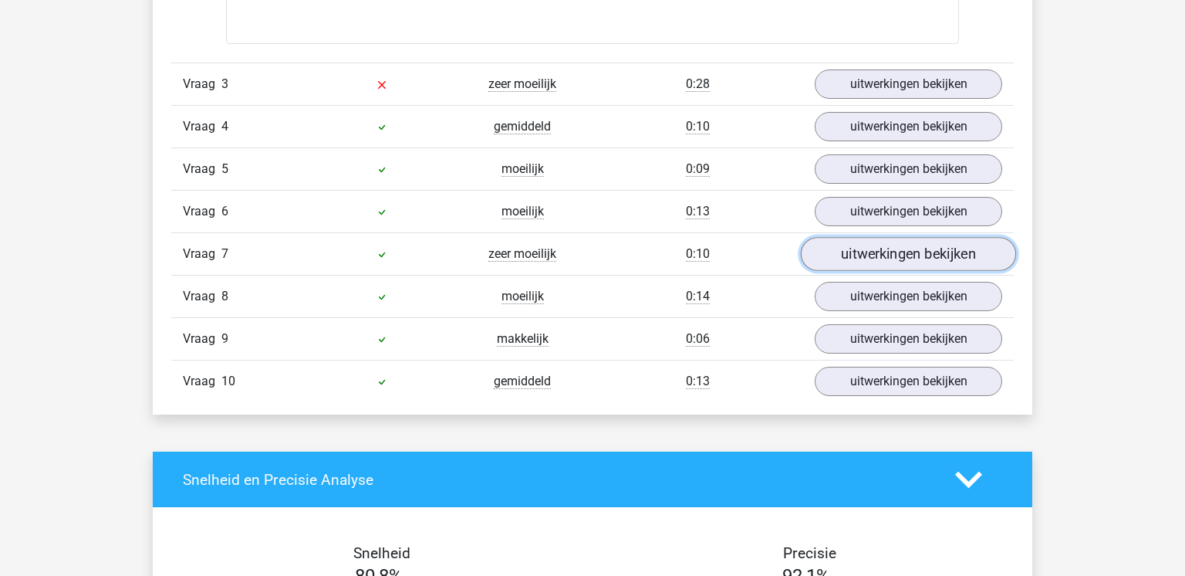
click at [859, 264] on link "uitwerkingen bekijken" at bounding box center [908, 254] width 215 height 34
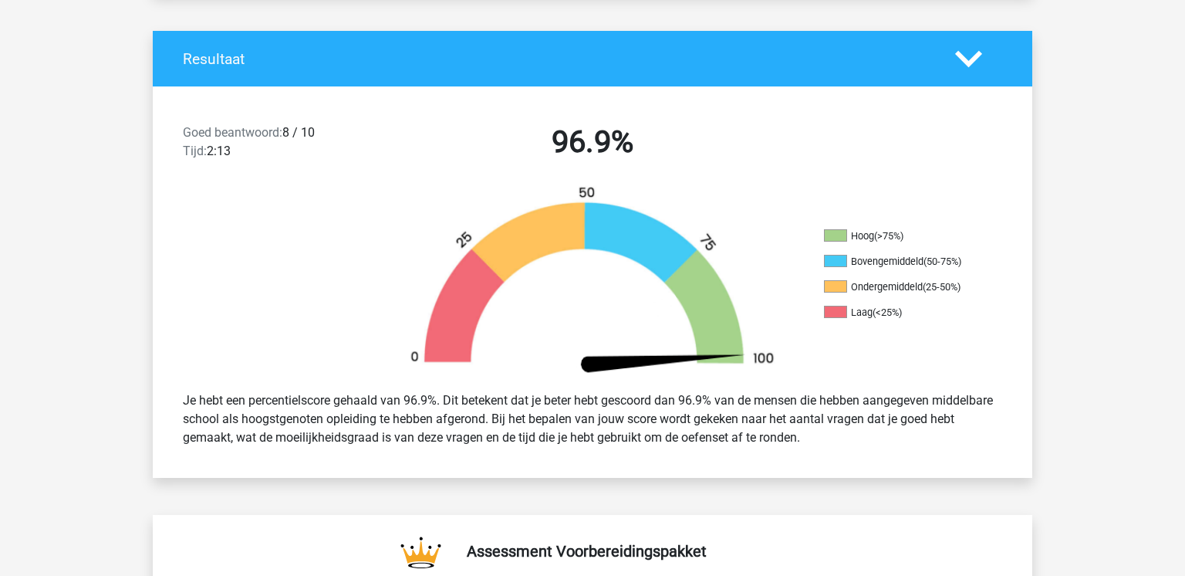
scroll to position [0, 0]
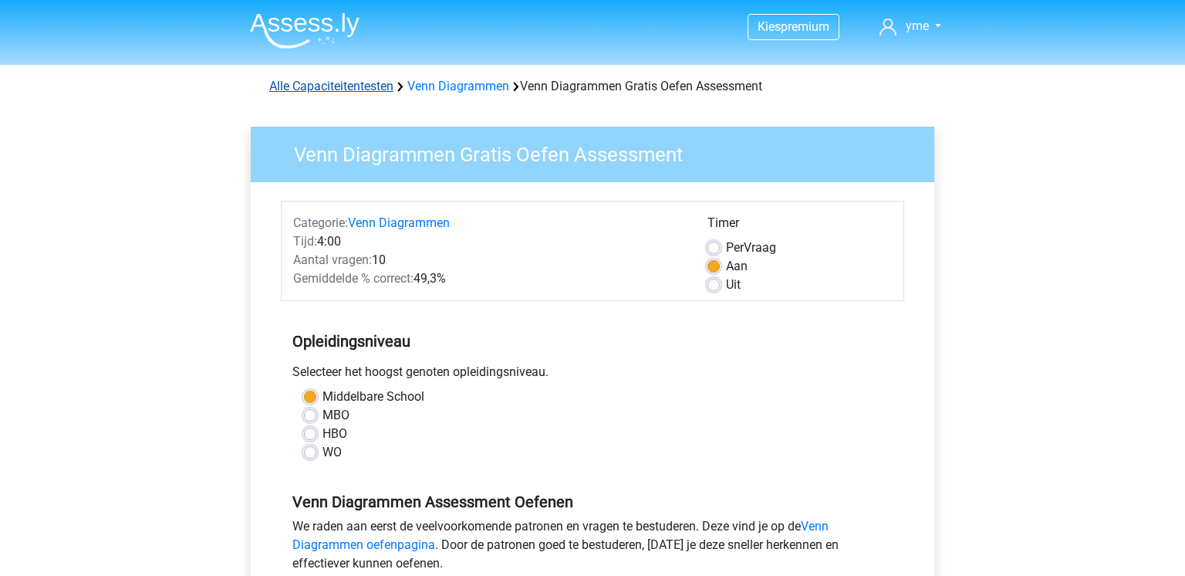
click at [364, 80] on link "Alle Capaciteitentesten" at bounding box center [331, 86] width 124 height 15
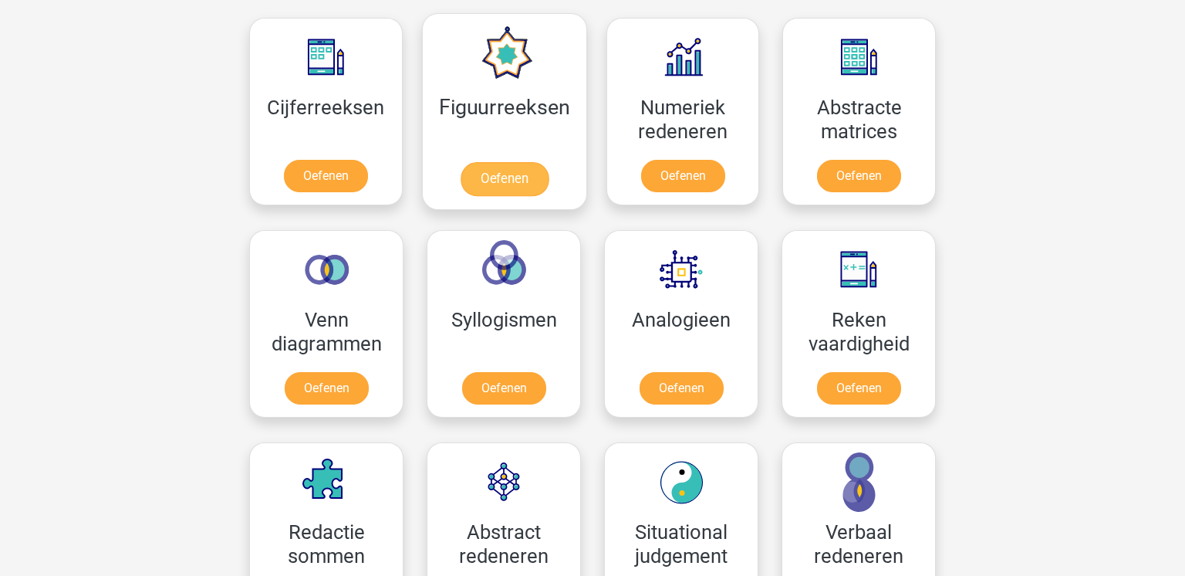
scroll to position [710, 0]
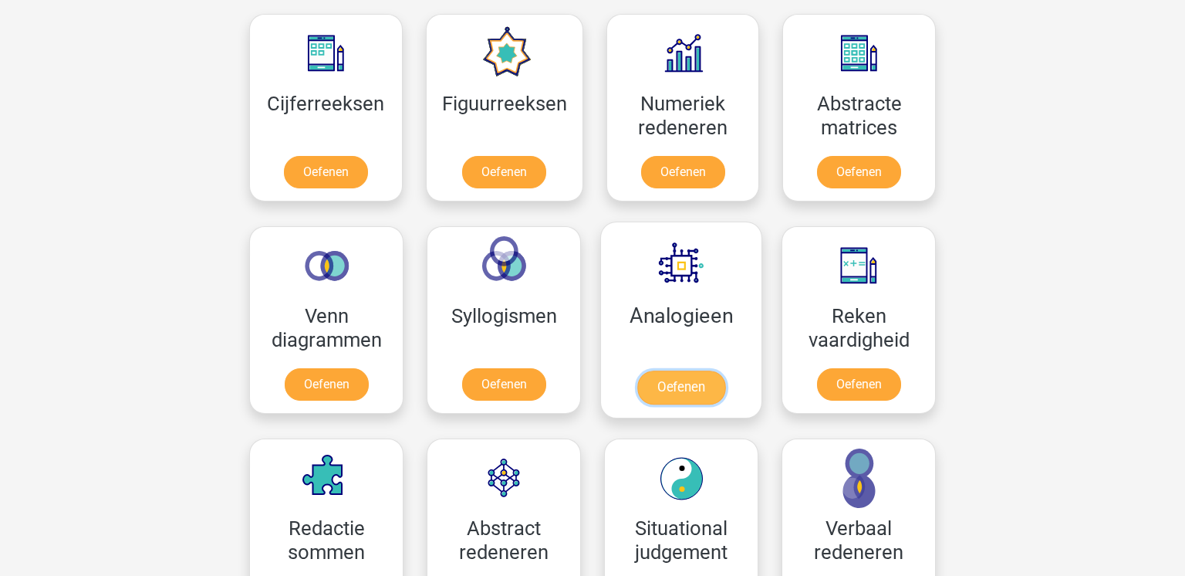
click at [688, 393] on link "Oefenen" at bounding box center [681, 387] width 88 height 34
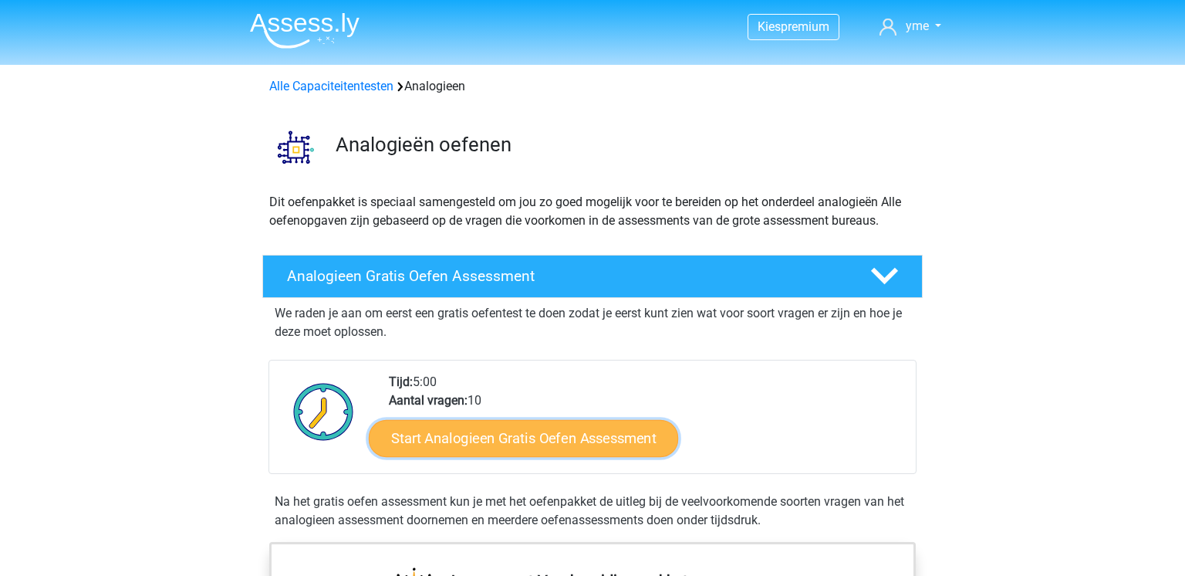
click at [493, 429] on link "Start Analogieen Gratis Oefen Assessment" at bounding box center [523, 437] width 309 height 37
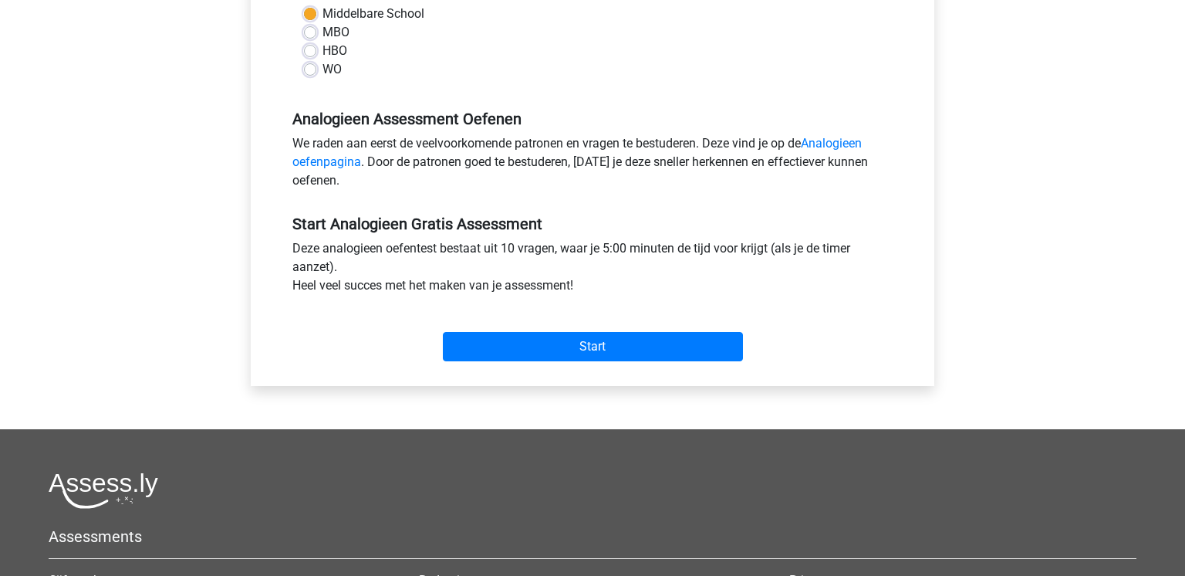
scroll to position [420, 0]
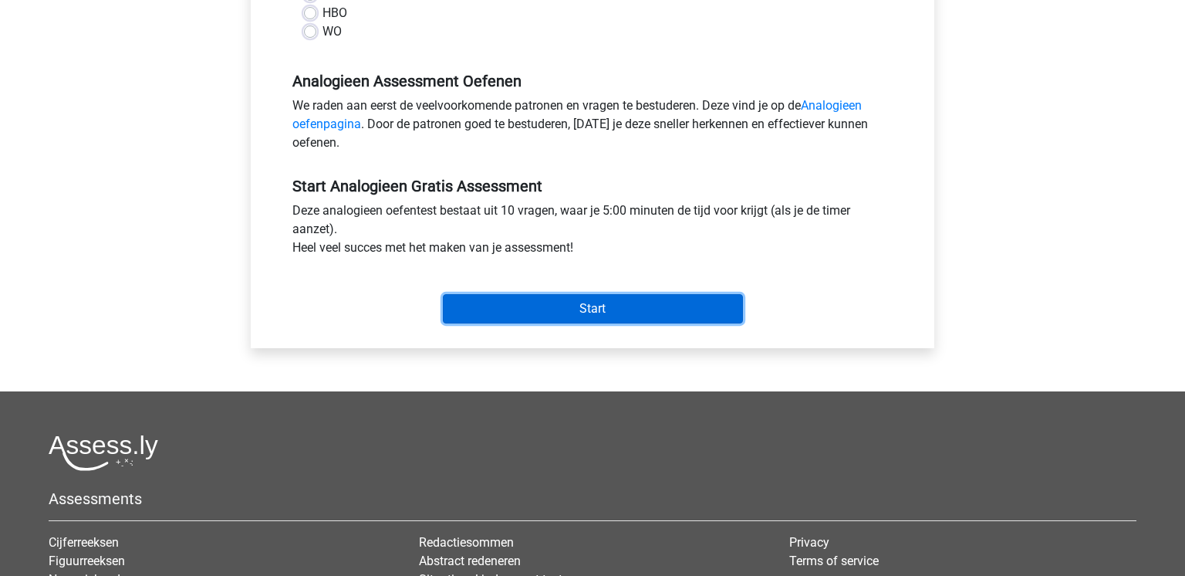
click at [584, 316] on input "Start" at bounding box center [593, 308] width 300 height 29
